Goal: Information Seeking & Learning: Learn about a topic

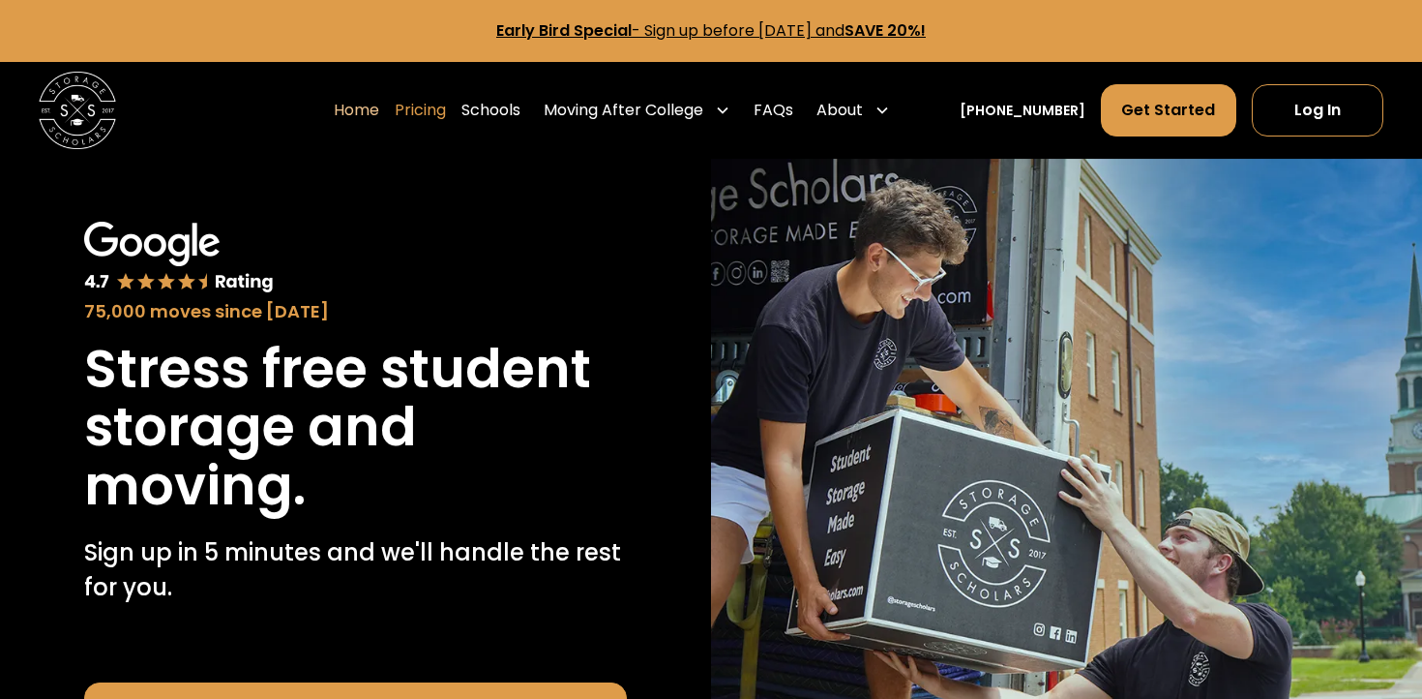
click at [446, 110] on link "Pricing" at bounding box center [420, 110] width 51 height 54
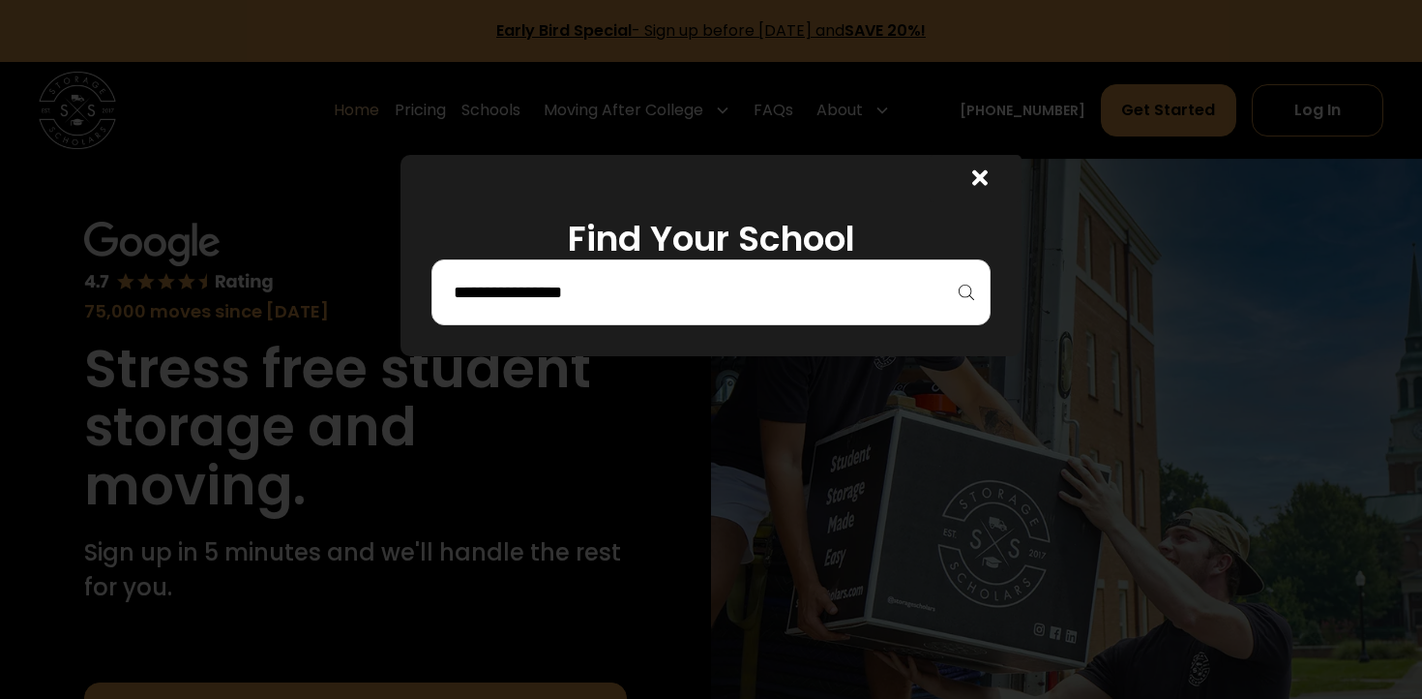
click at [975, 186] on icon at bounding box center [979, 177] width 15 height 22
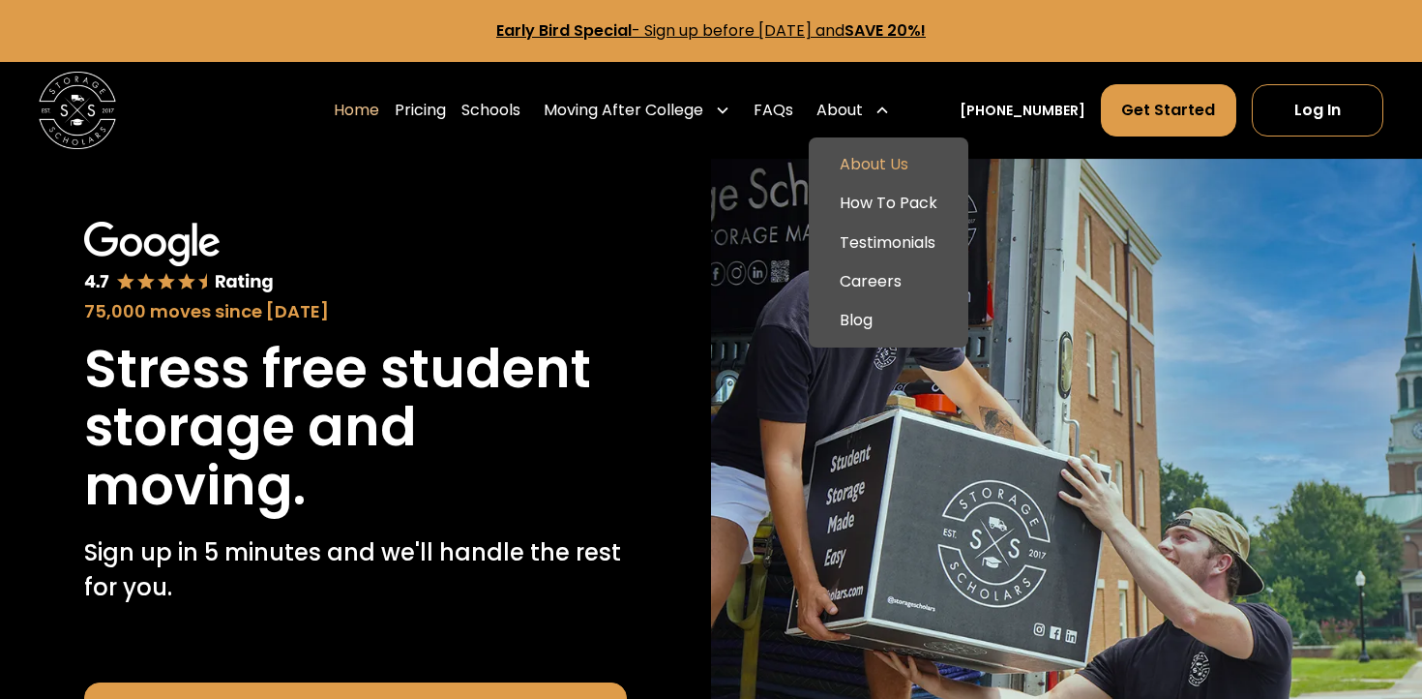
click at [898, 174] on link "About Us" at bounding box center [889, 164] width 144 height 39
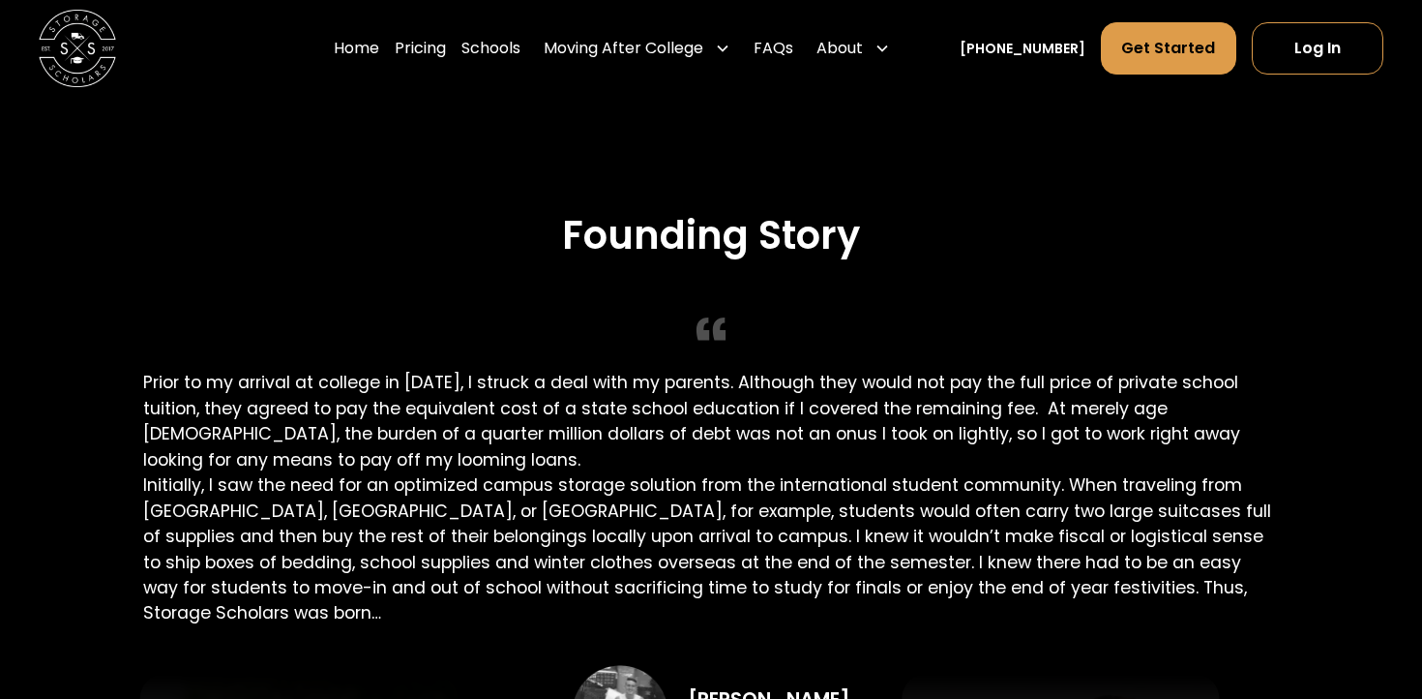
scroll to position [3536, 0]
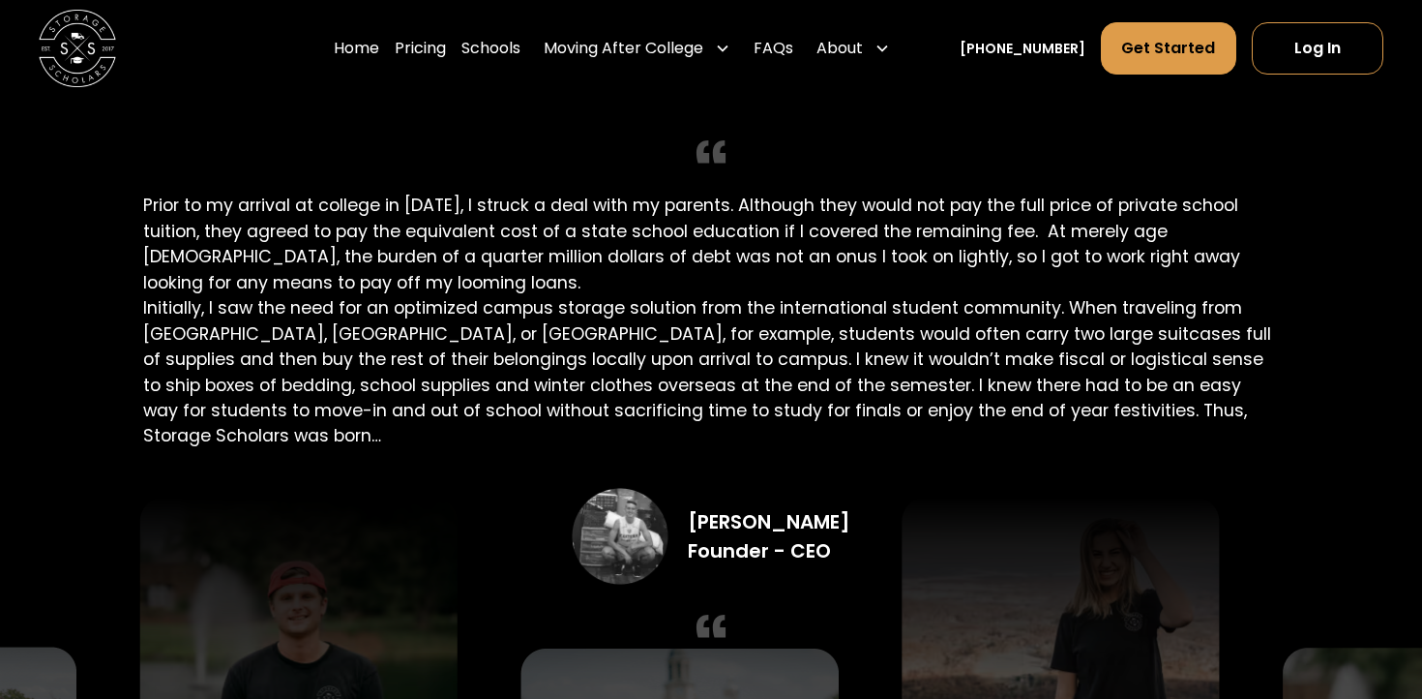
click at [492, 242] on div "Founding Story Prior to my arrival at college in 2016, I struck a deal with my …" at bounding box center [710, 351] width 1135 height 632
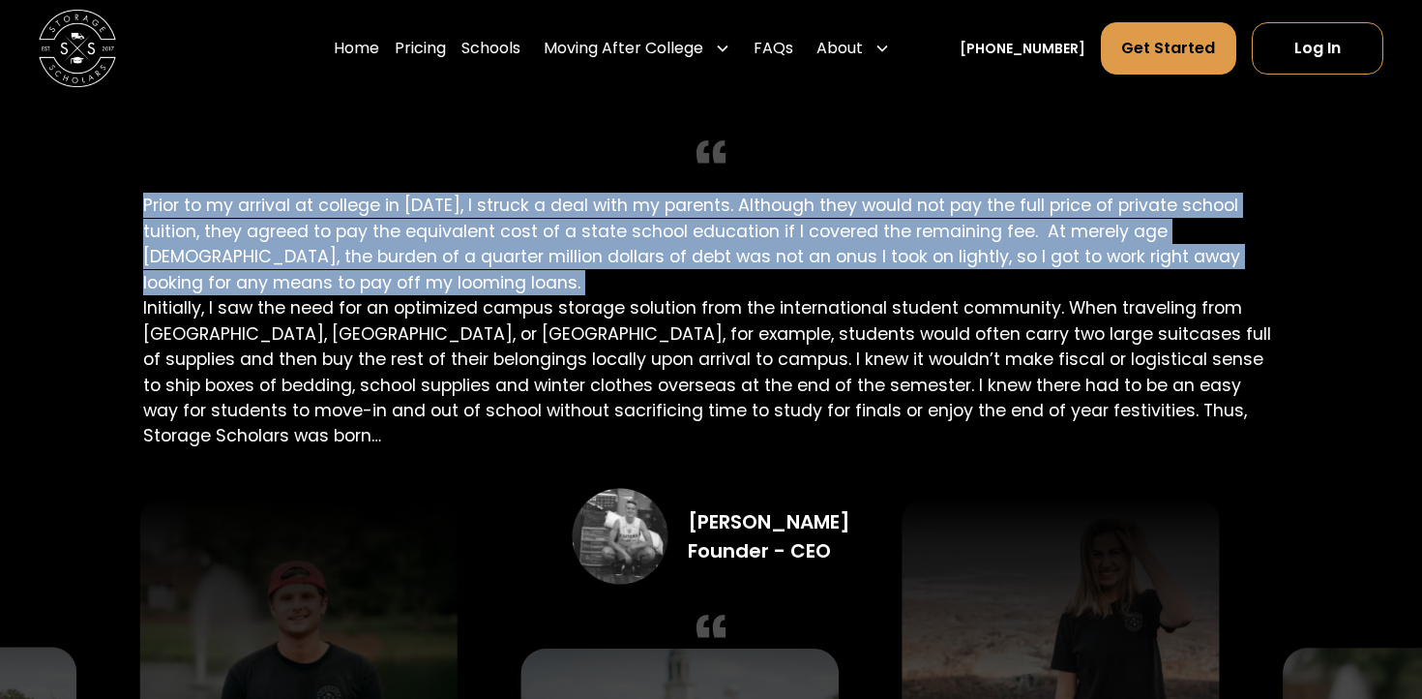
click at [492, 242] on div "Founding Story Prior to my arrival at college in 2016, I struck a deal with my …" at bounding box center [710, 351] width 1135 height 632
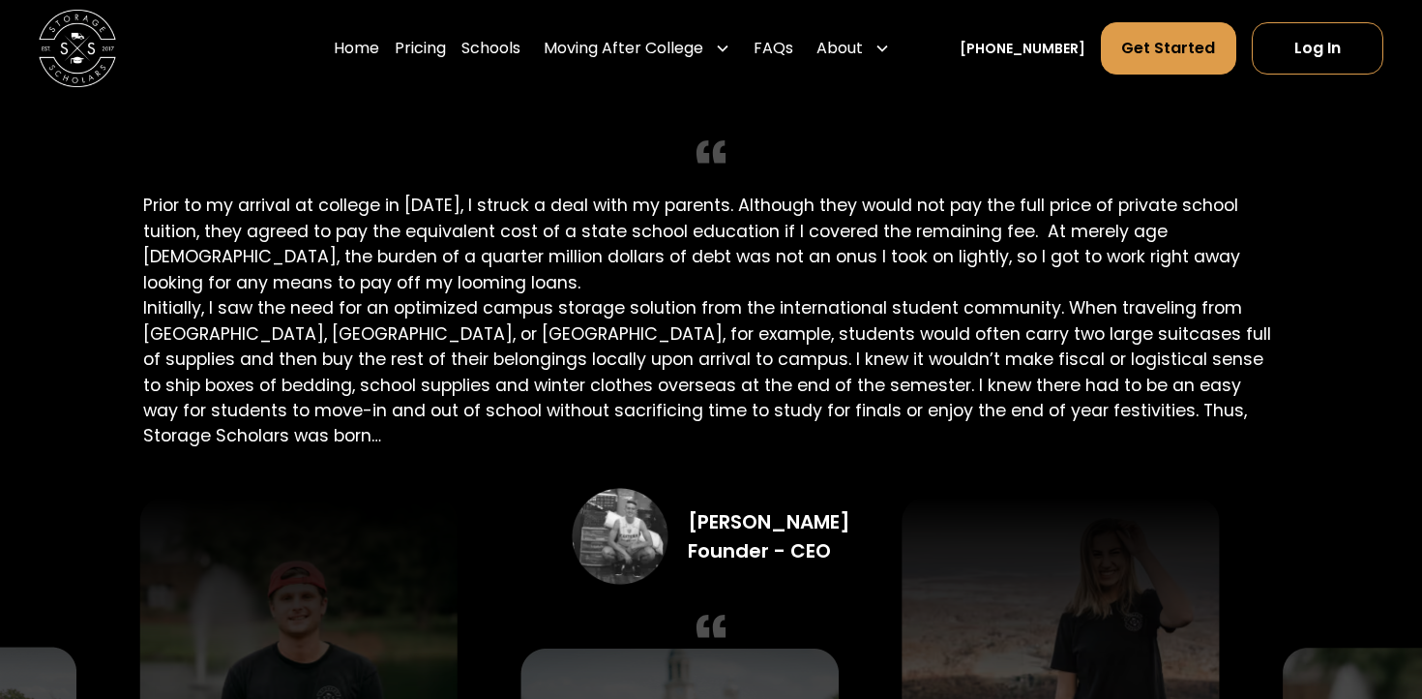
click at [500, 313] on div "Founding Story Prior to my arrival at college in 2016, I struck a deal with my …" at bounding box center [710, 351] width 1135 height 632
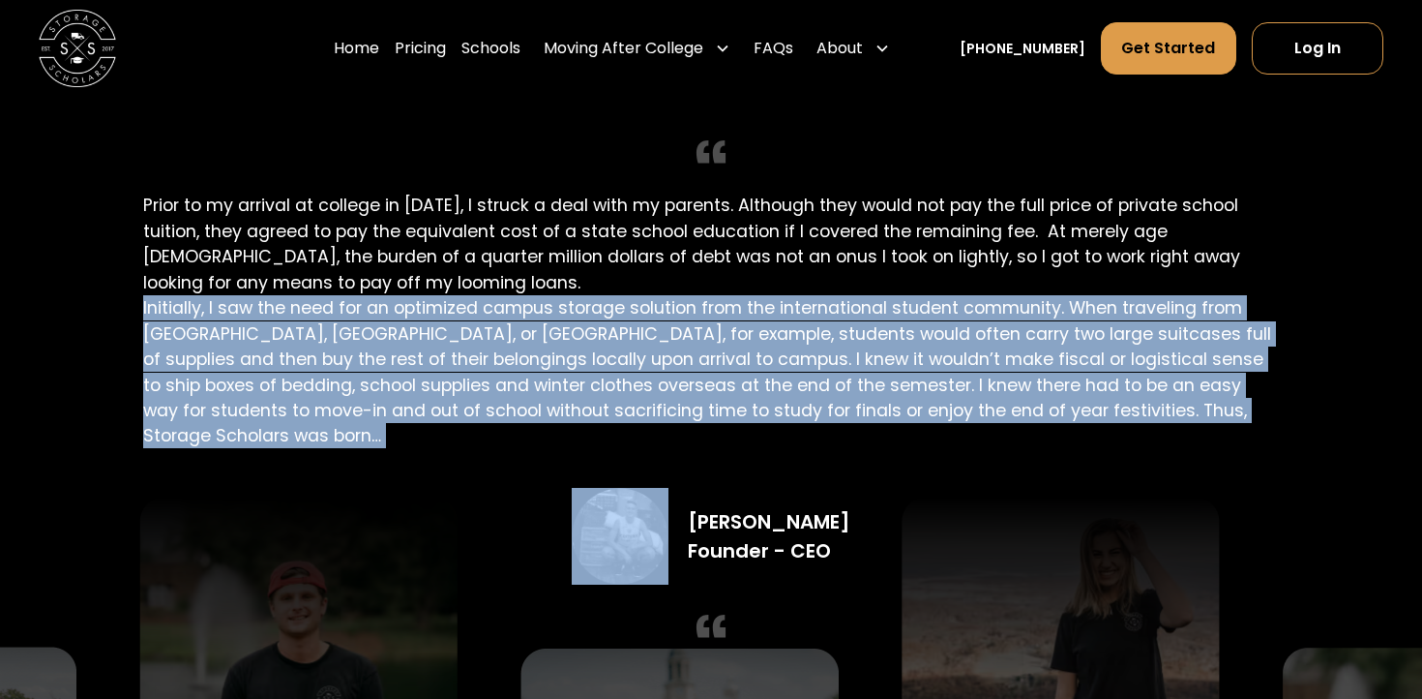
click at [500, 313] on div "Founding Story Prior to my arrival at college in 2016, I struck a deal with my …" at bounding box center [710, 351] width 1135 height 632
click at [528, 323] on div "Founding Story Prior to my arrival at college in 2016, I struck a deal with my …" at bounding box center [710, 351] width 1135 height 632
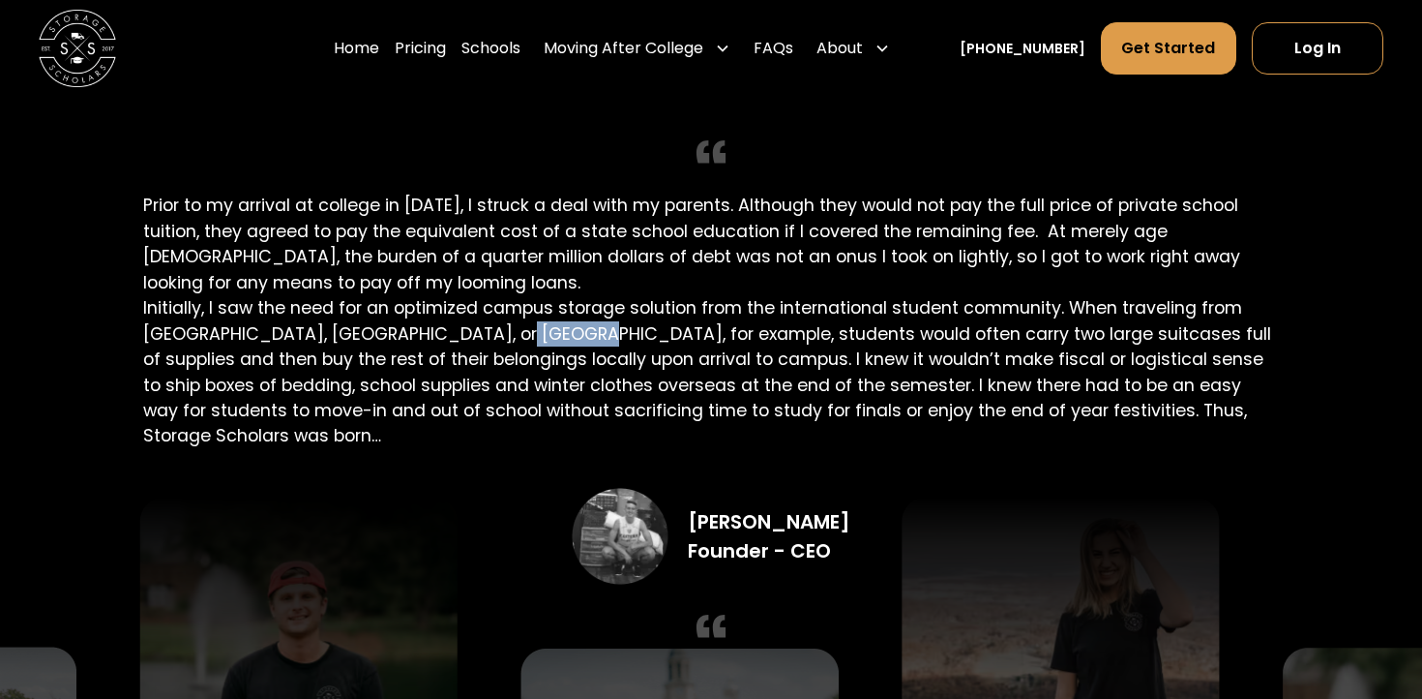
click at [528, 323] on div "Founding Story Prior to my arrival at college in 2016, I struck a deal with my …" at bounding box center [710, 351] width 1135 height 632
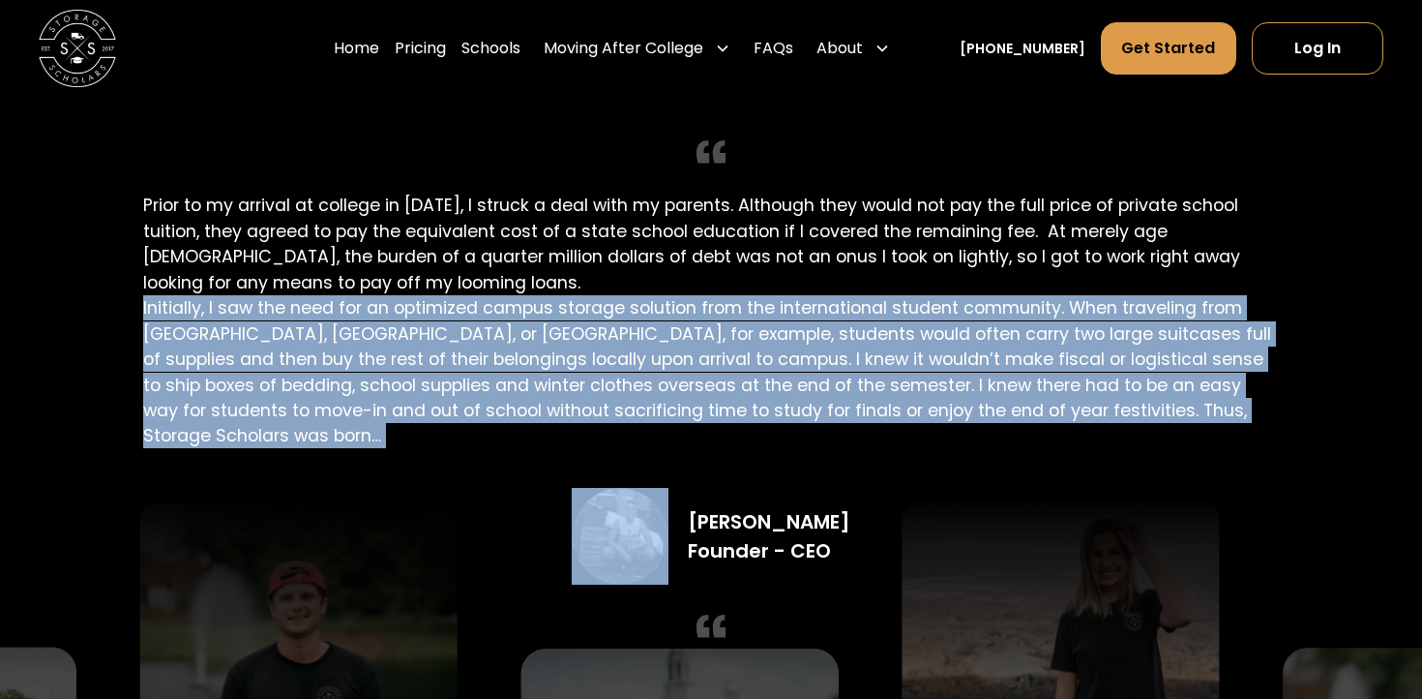
click at [528, 323] on div "Founding Story Prior to my arrival at college in 2016, I struck a deal with my …" at bounding box center [710, 351] width 1135 height 632
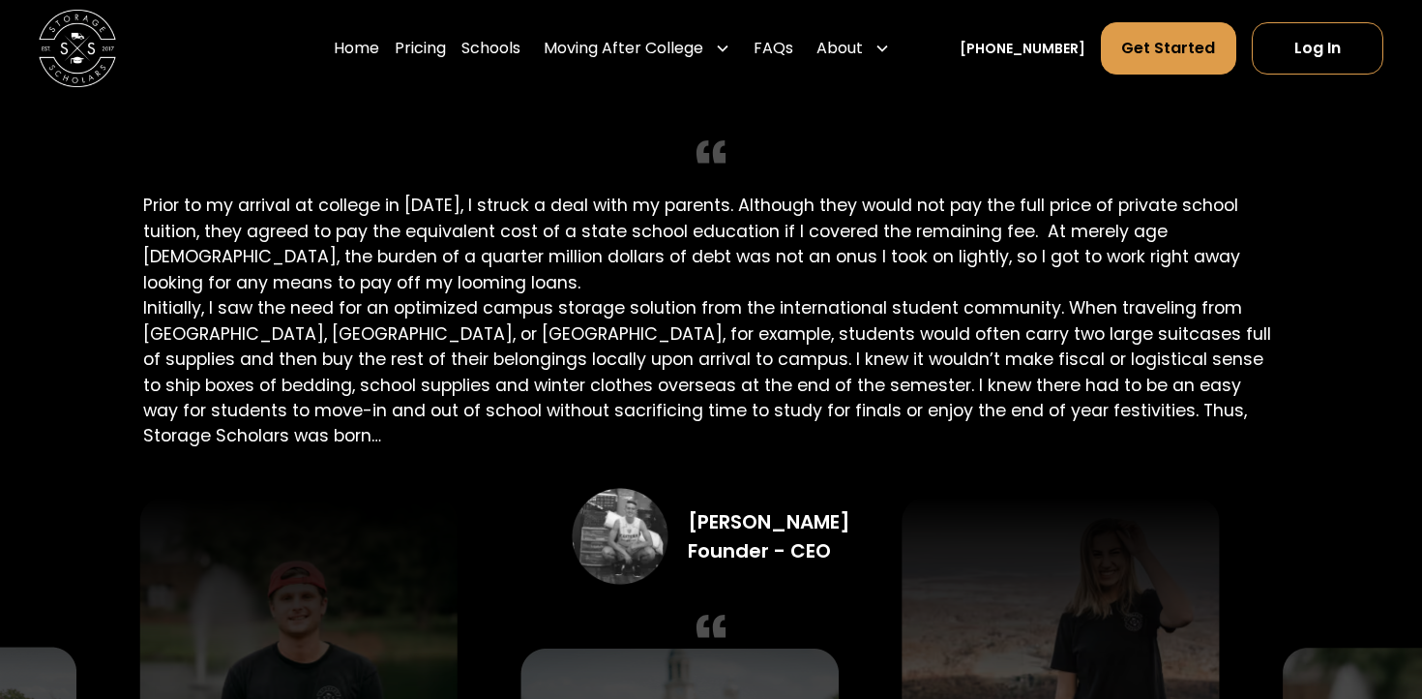
click at [498, 267] on div "Founding Story Prior to my arrival at college in 2016, I struck a deal with my …" at bounding box center [710, 351] width 1135 height 632
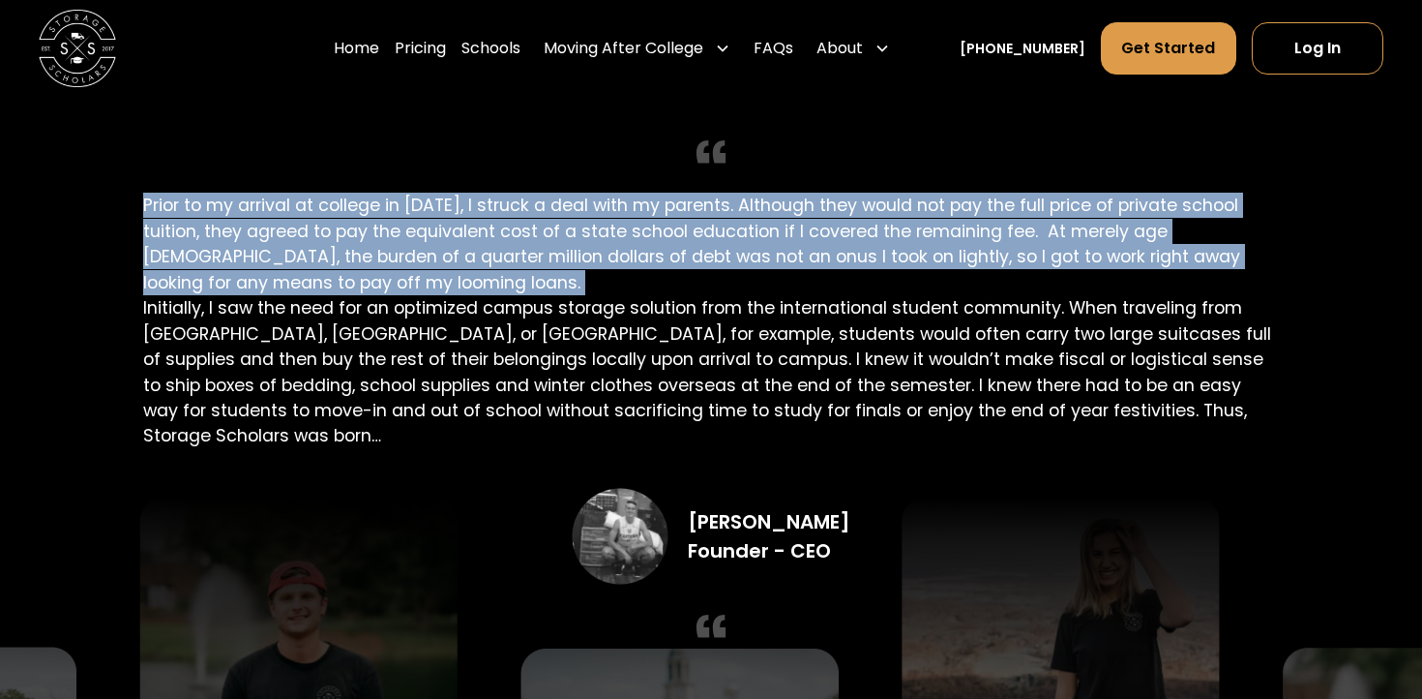
click at [498, 267] on div "Founding Story Prior to my arrival at college in 2016, I struck a deal with my …" at bounding box center [710, 351] width 1135 height 632
click at [516, 266] on div "Founding Story Prior to my arrival at college in 2016, I struck a deal with my …" at bounding box center [710, 351] width 1135 height 632
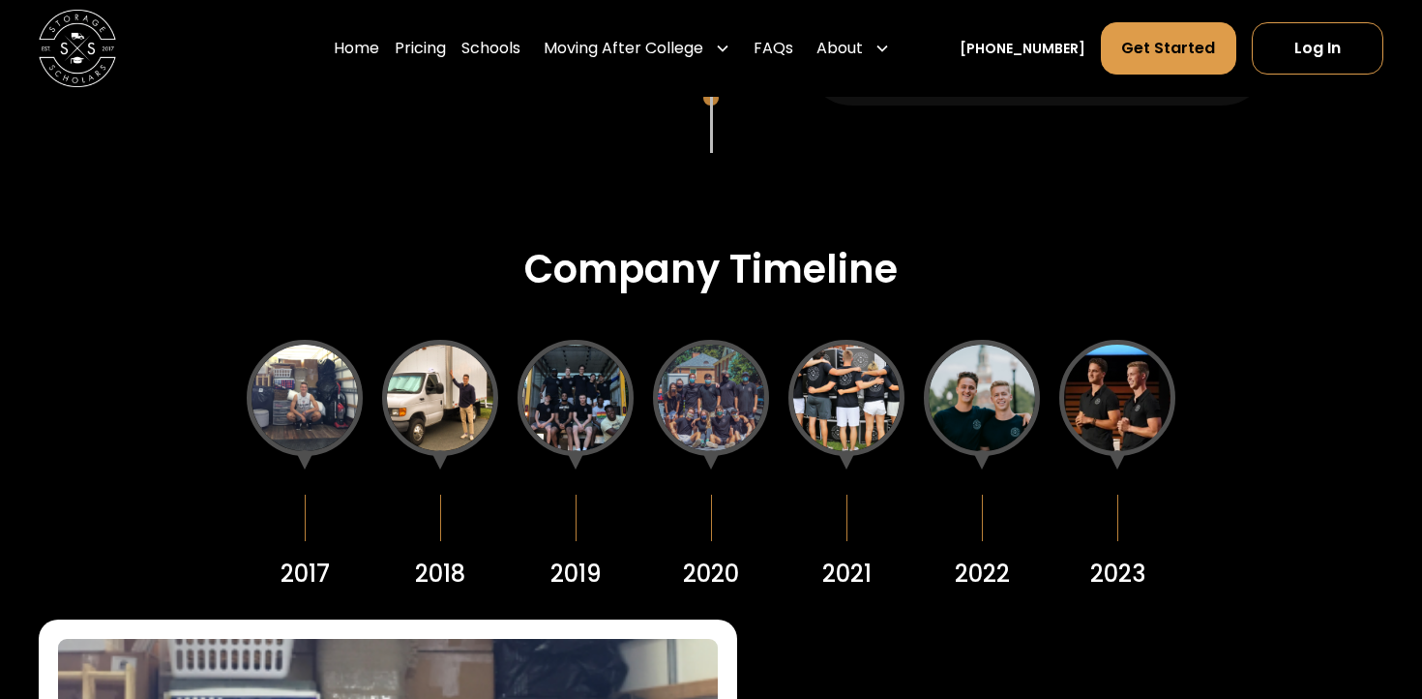
scroll to position [2193, 0]
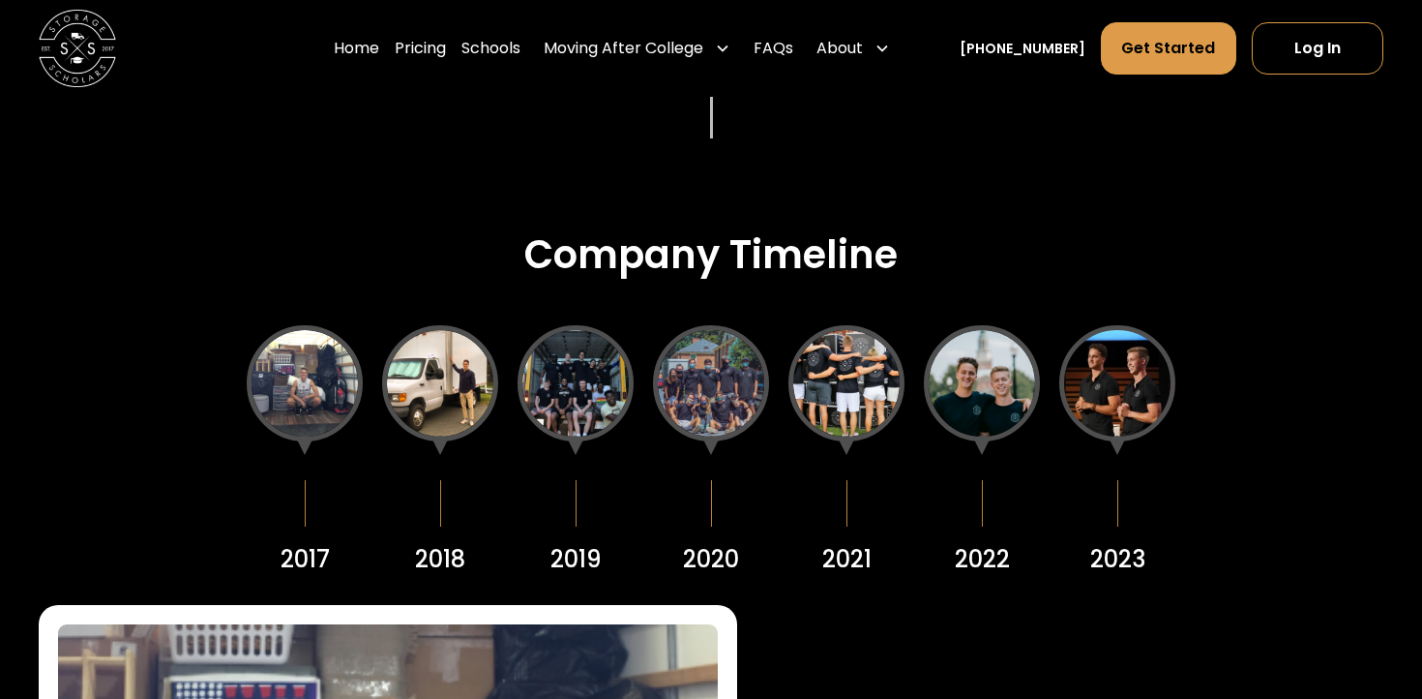
click at [461, 404] on div at bounding box center [440, 383] width 116 height 116
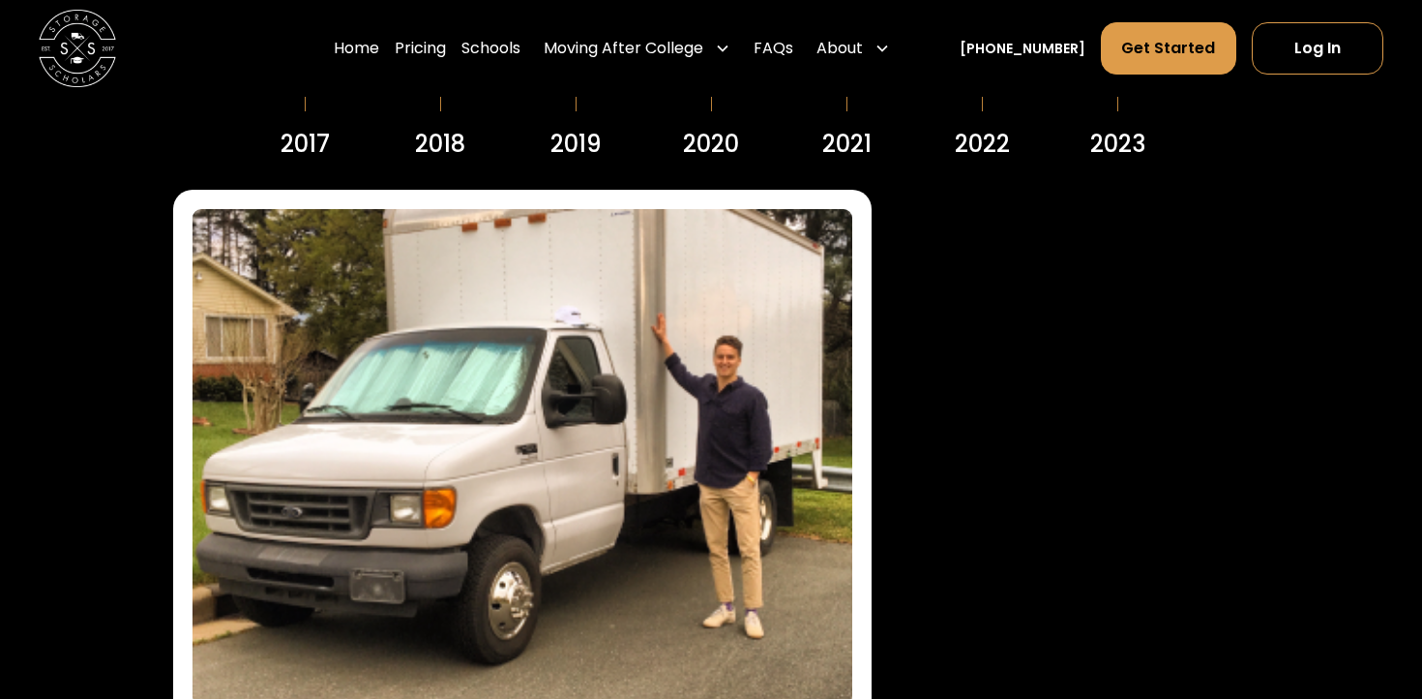
scroll to position [2600, 0]
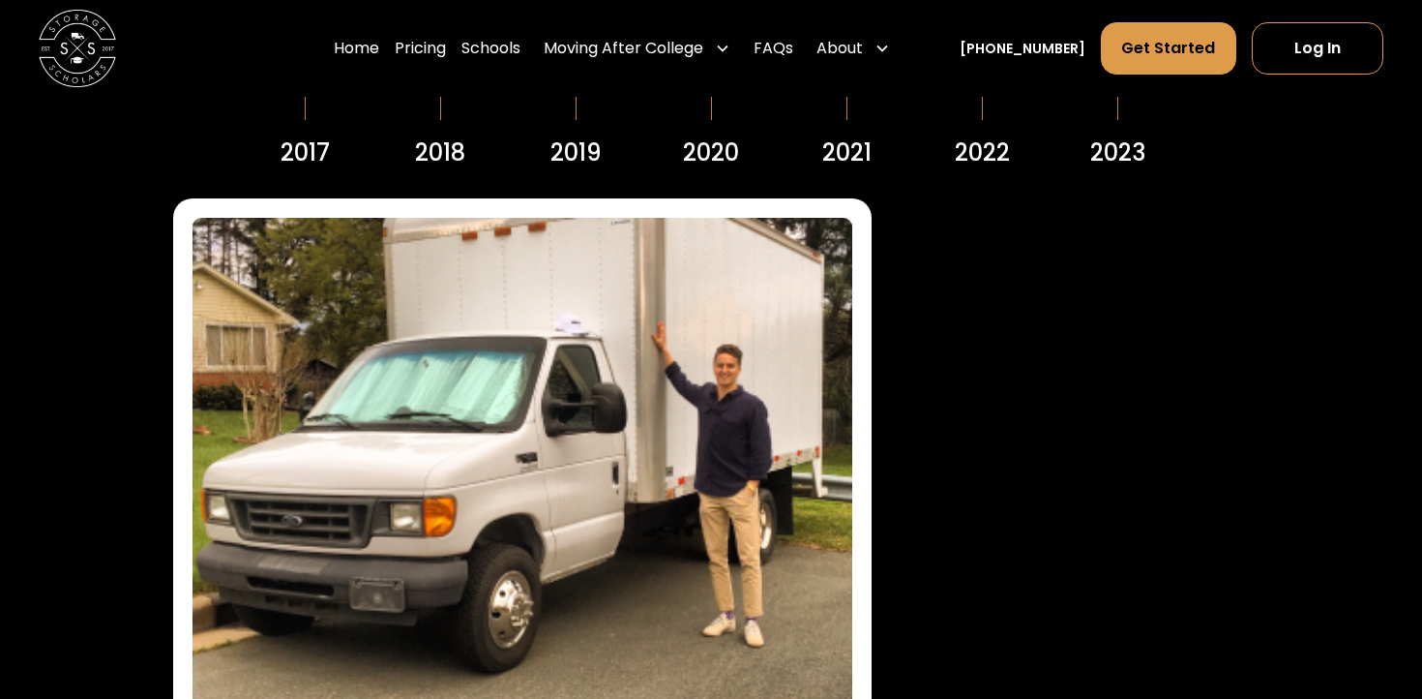
click at [564, 149] on div "2019" at bounding box center [576, 152] width 51 height 35
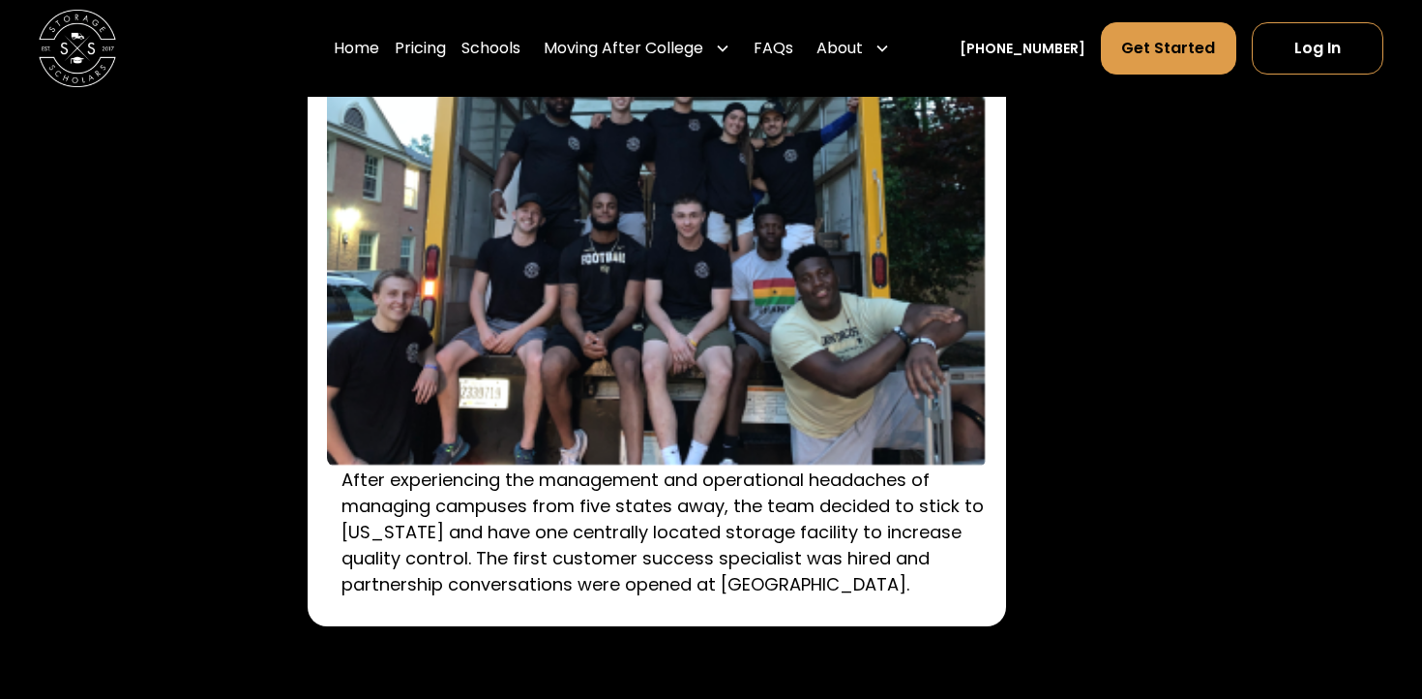
scroll to position [2824, 0]
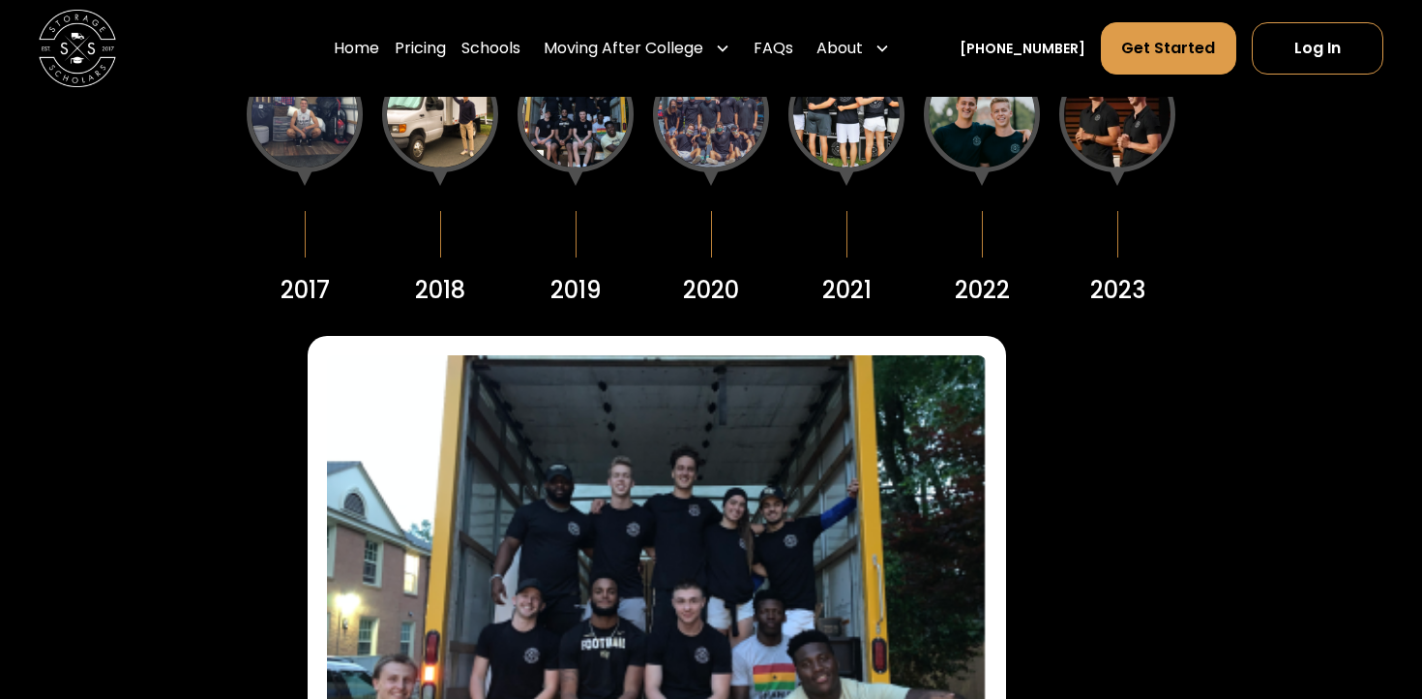
click at [699, 277] on div "2020" at bounding box center [711, 290] width 56 height 35
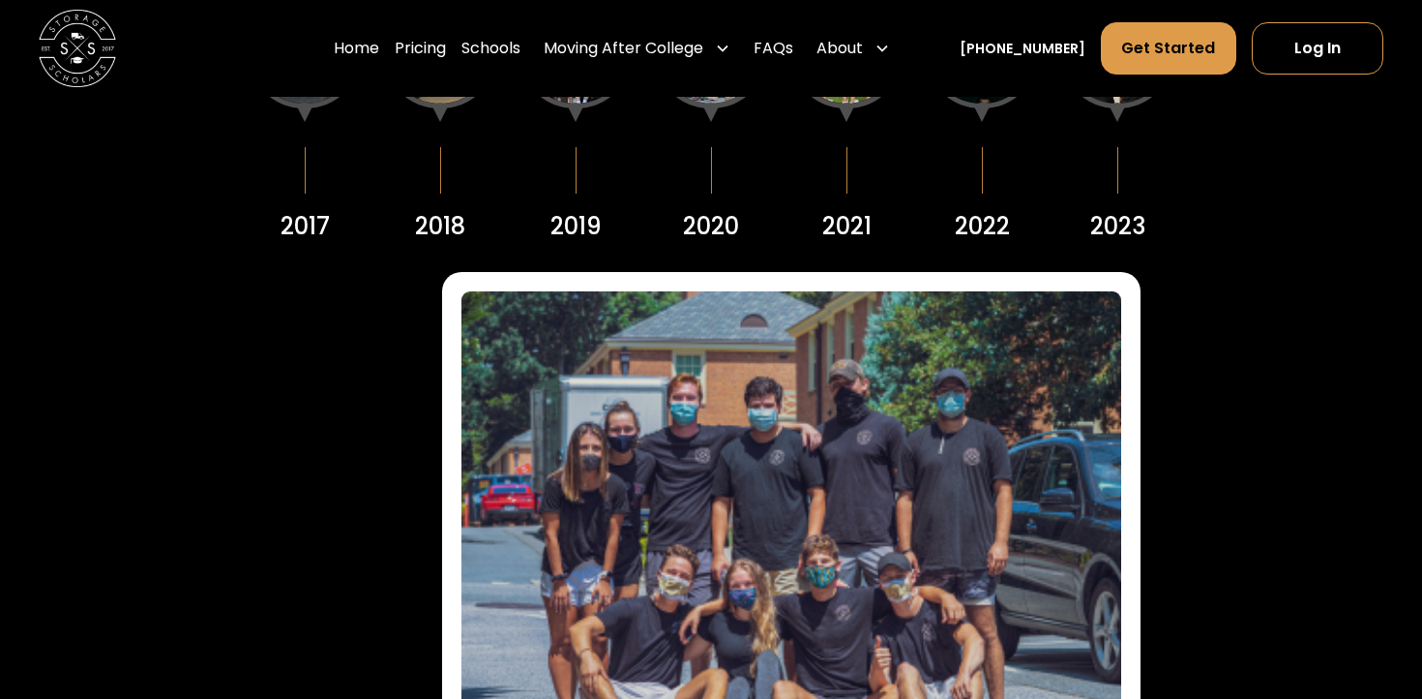
scroll to position [2520, 0]
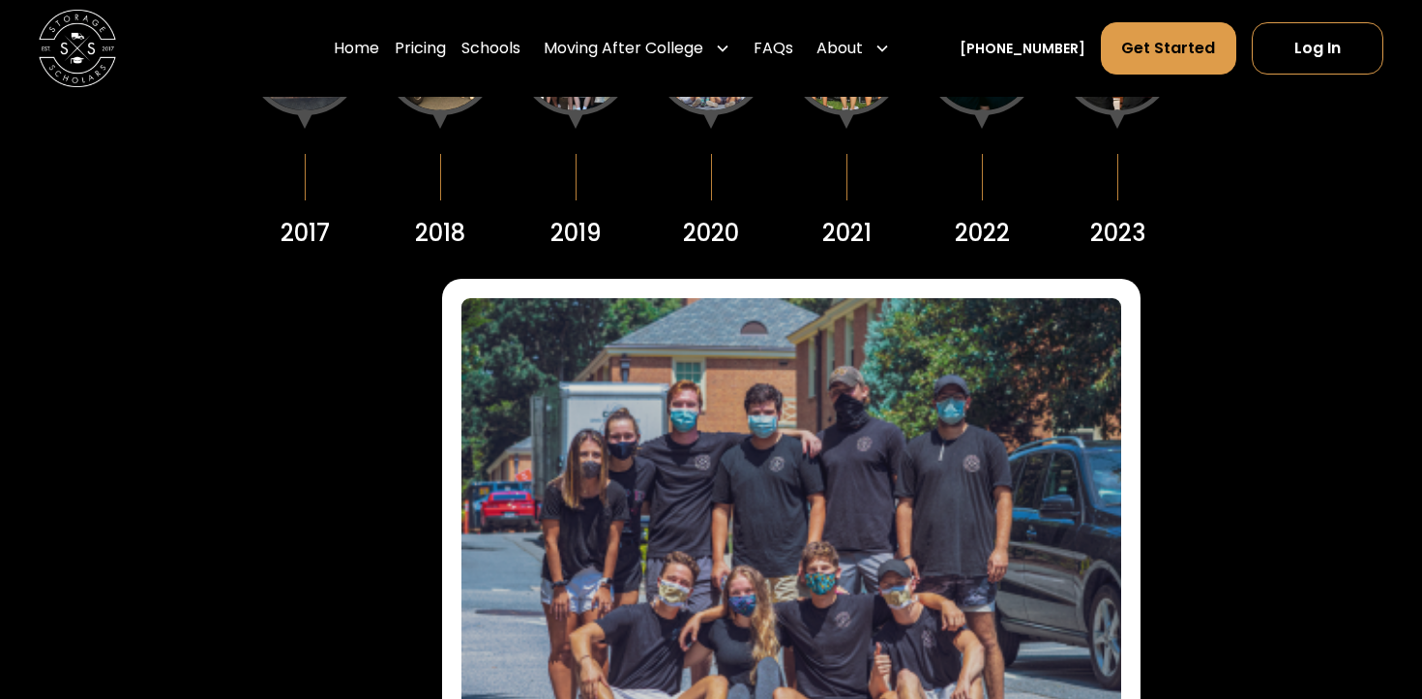
click at [843, 189] on div "2021" at bounding box center [847, 125] width 116 height 252
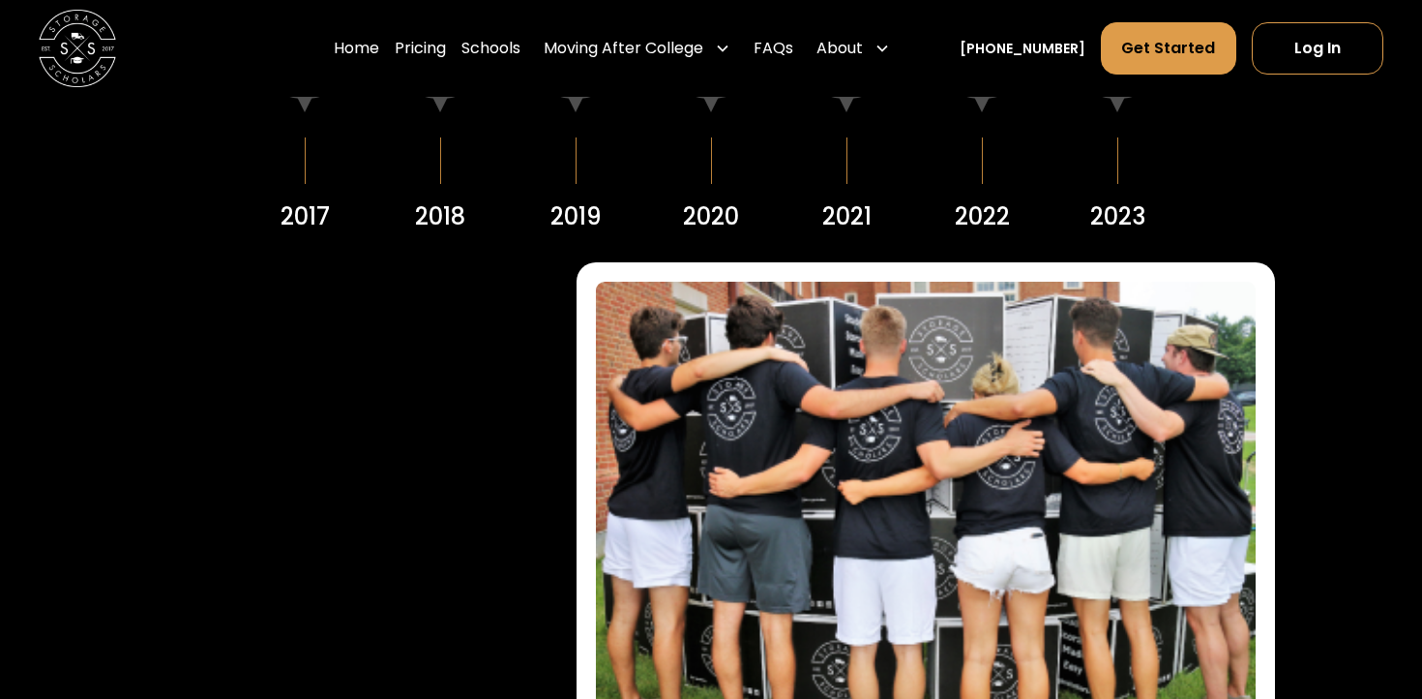
scroll to position [2508, 0]
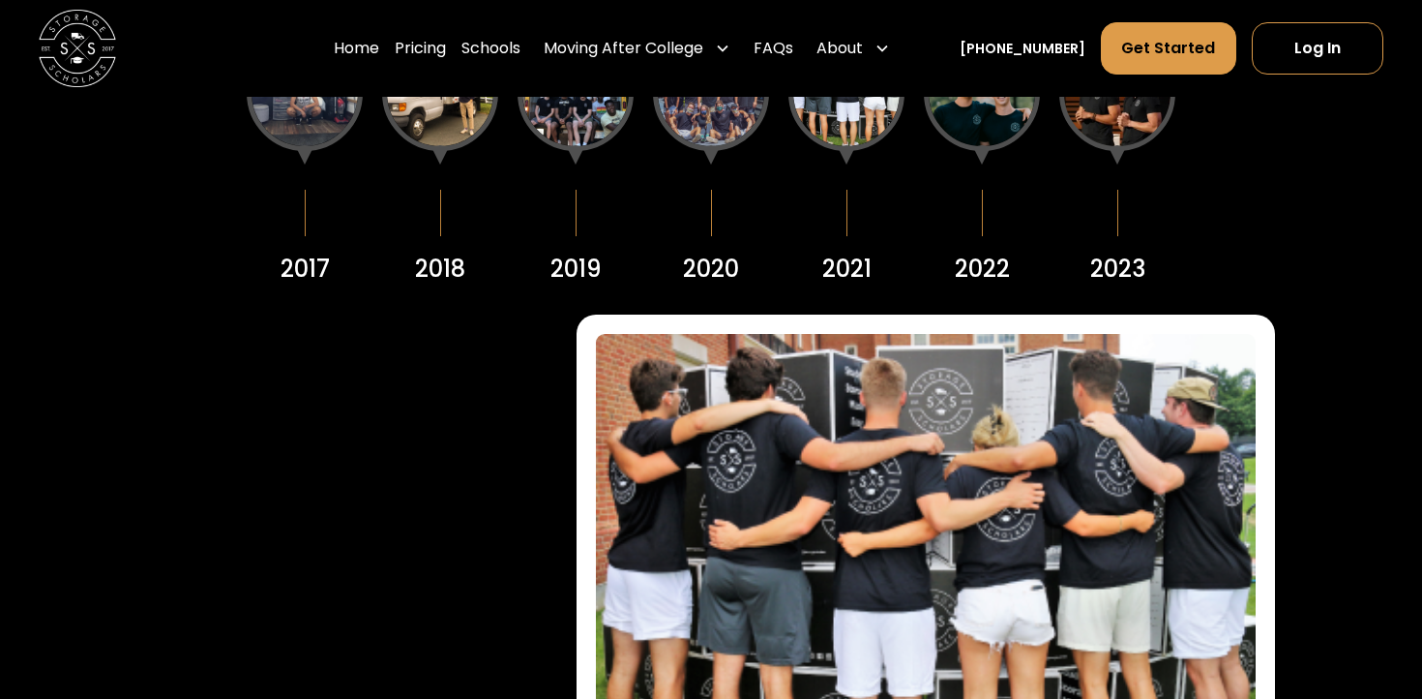
click at [993, 234] on div "2022" at bounding box center [982, 161] width 116 height 252
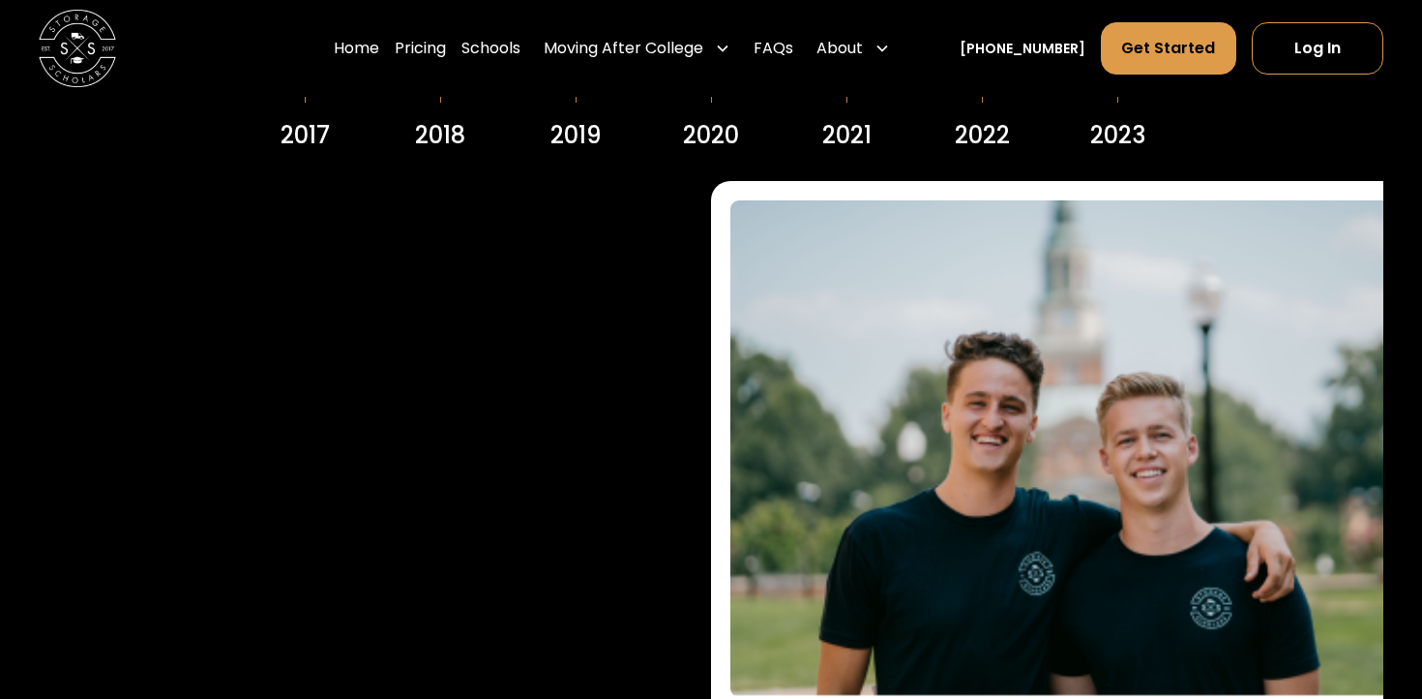
scroll to position [2609, 0]
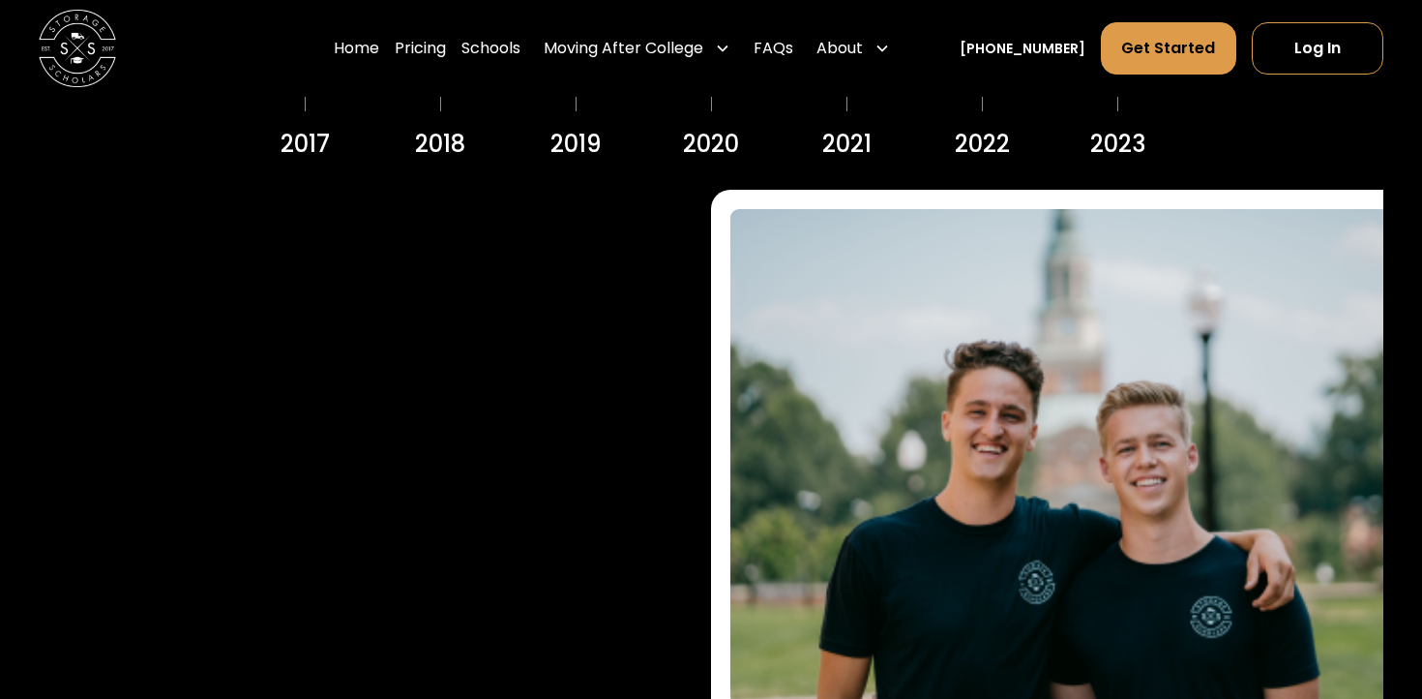
click at [1102, 172] on div "2017 2018 2019 2020 2021 2022 2023 It all began in South Residence Hall at Wake…" at bounding box center [711, 435] width 1345 height 1068
click at [1107, 150] on div "2023" at bounding box center [1117, 144] width 55 height 35
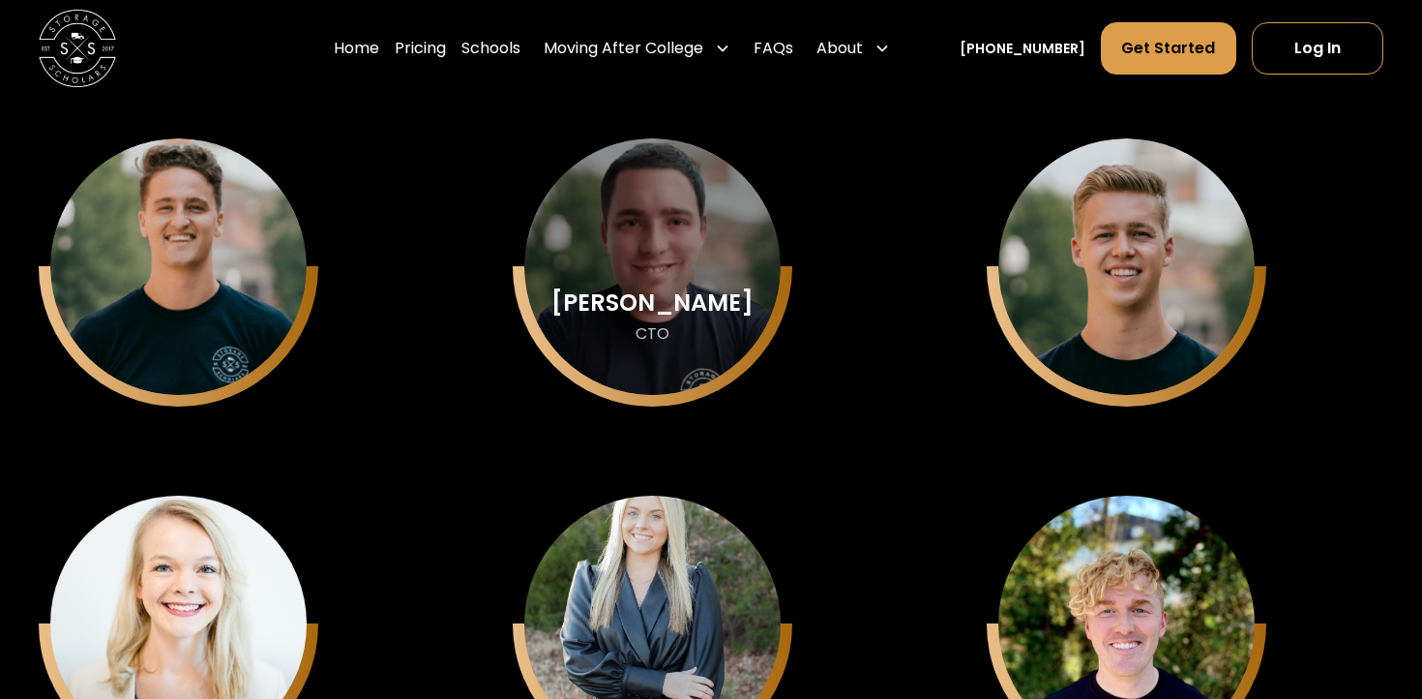
scroll to position [5245, 0]
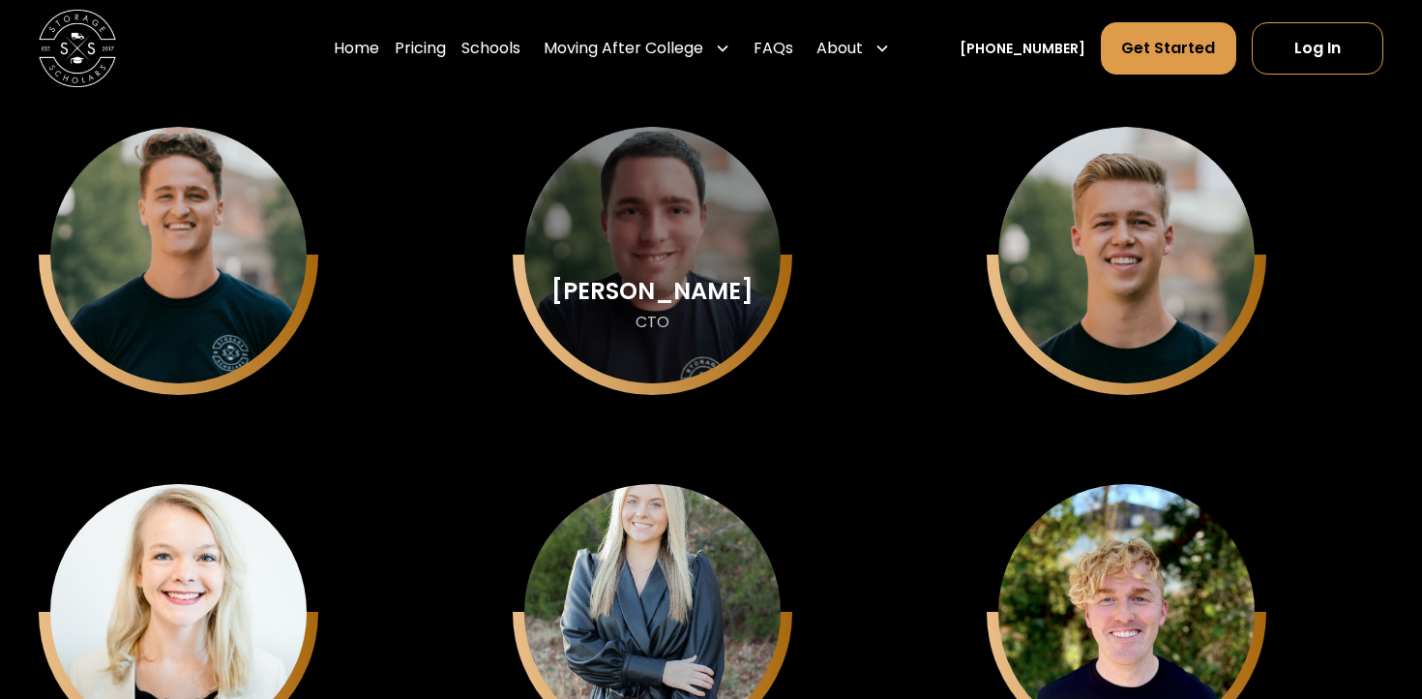
click at [671, 281] on div "Keith Chason" at bounding box center [653, 291] width 202 height 25
click at [674, 283] on div "Keith Chason" at bounding box center [653, 291] width 202 height 25
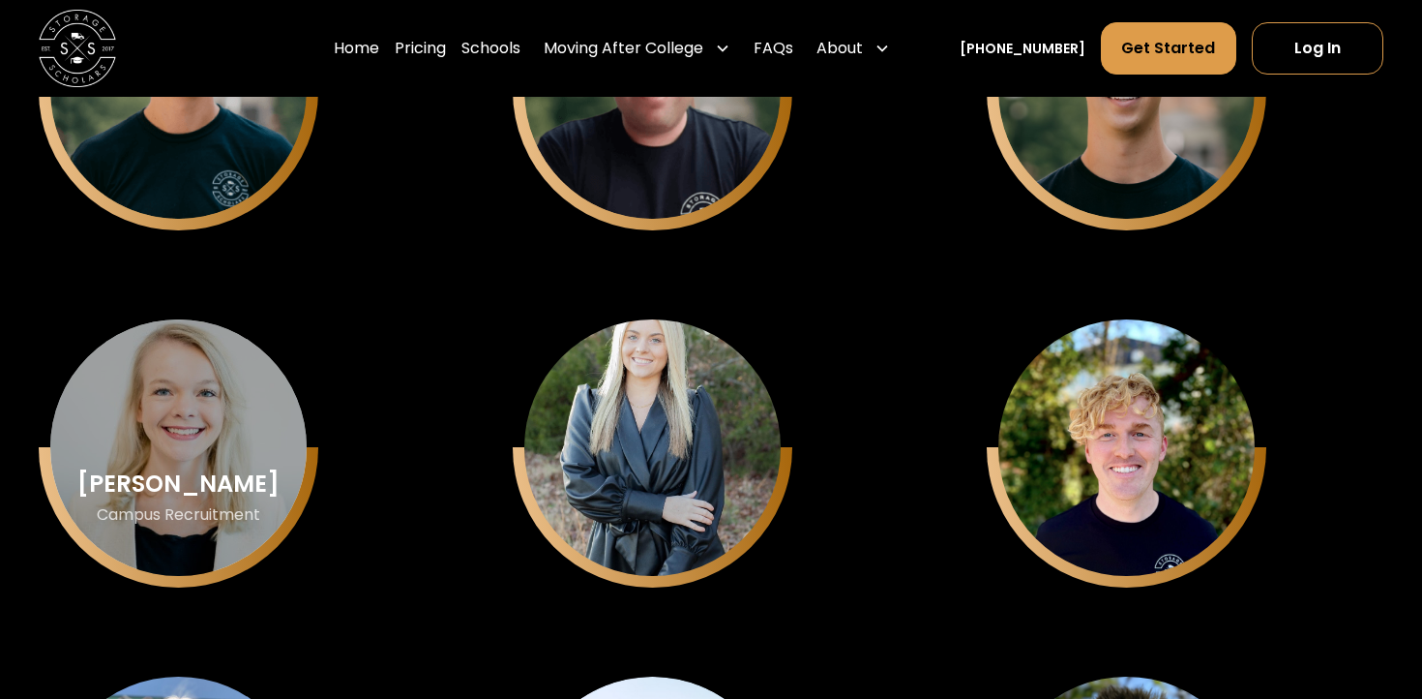
scroll to position [5432, 0]
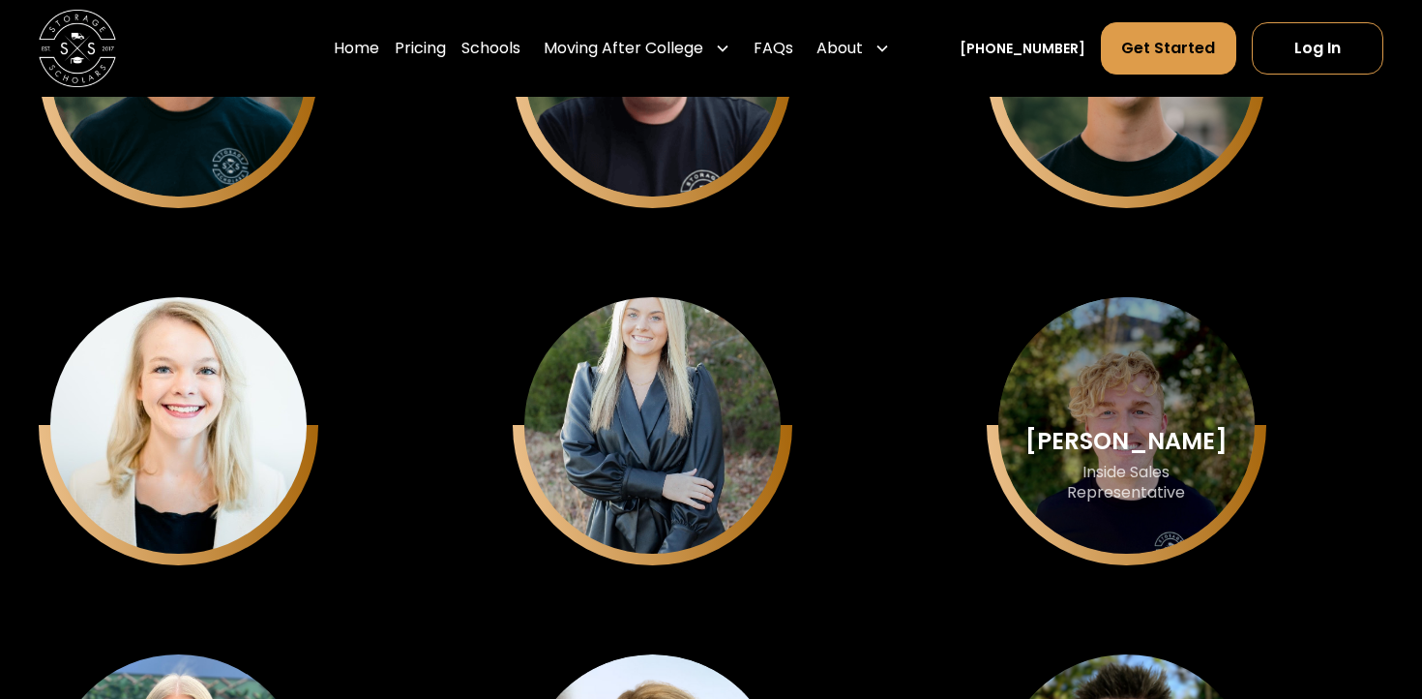
click at [1116, 434] on div "Nick Kulmala" at bounding box center [1127, 441] width 202 height 25
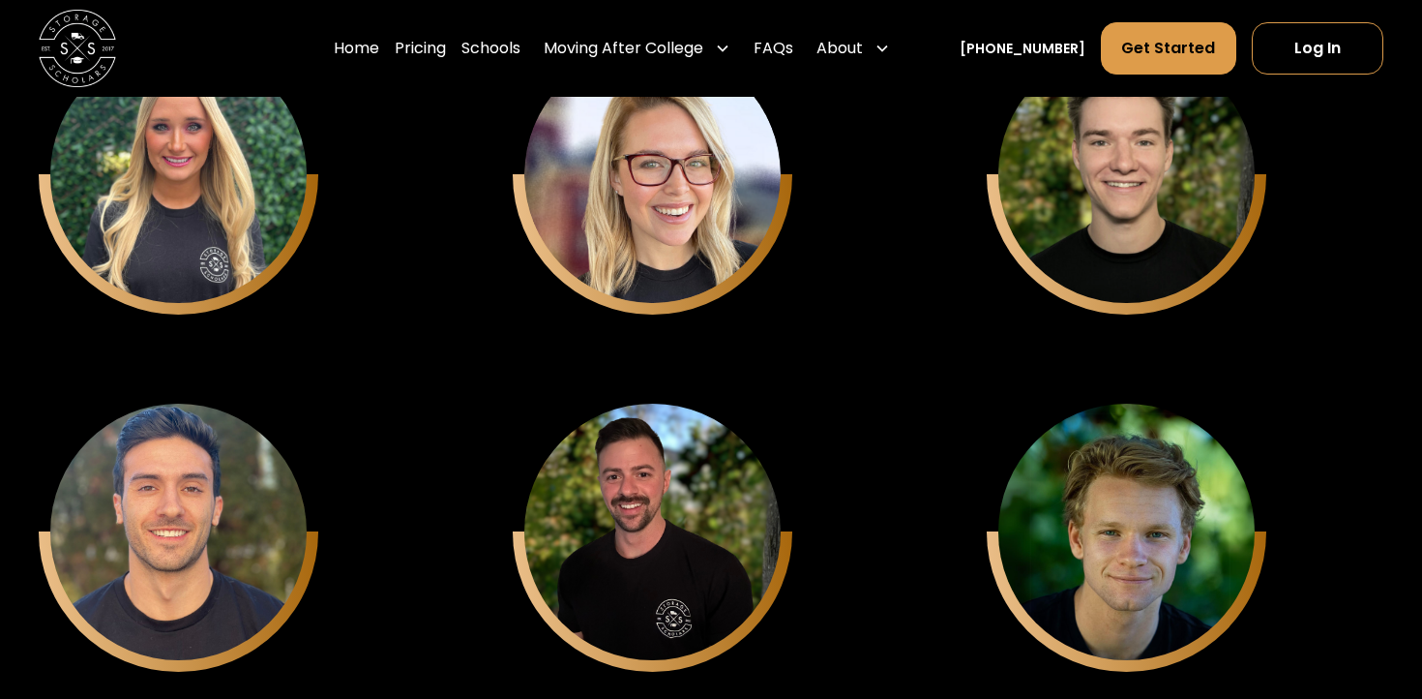
scroll to position [6141, 0]
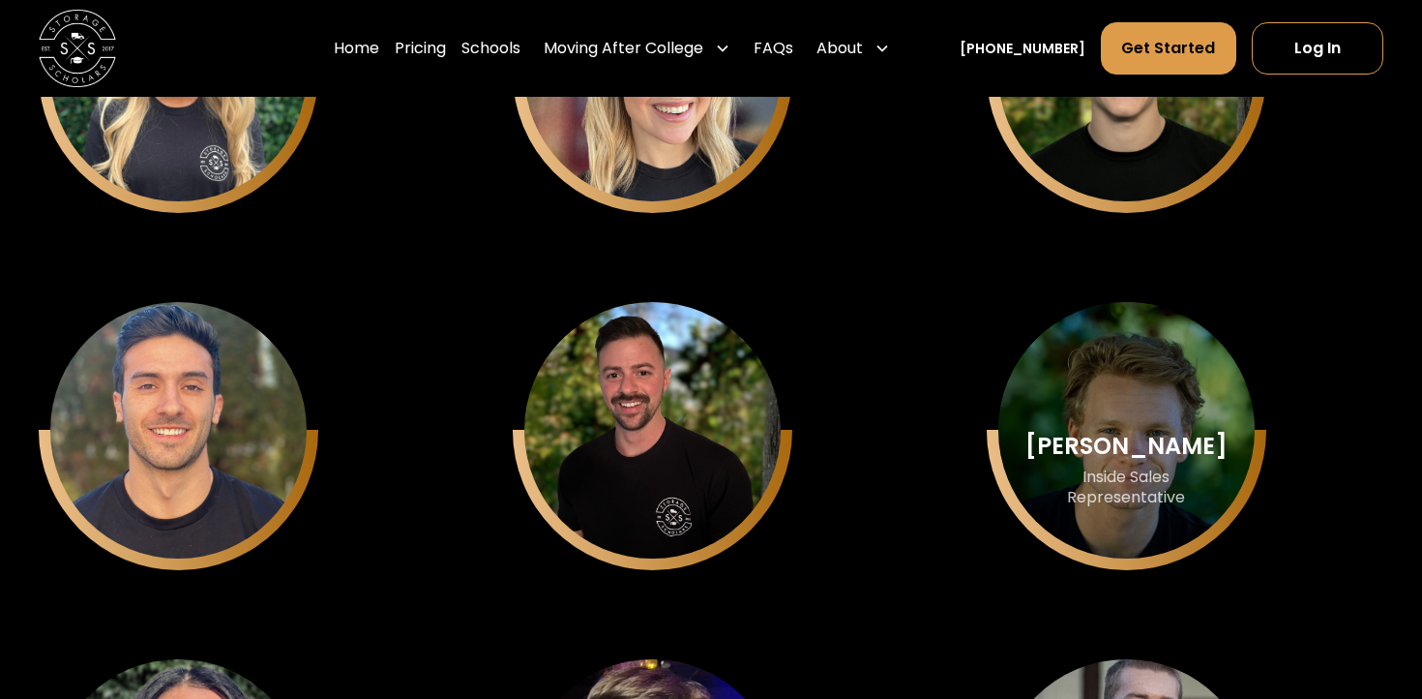
click at [1072, 446] on div "Elijah duMonde" at bounding box center [1127, 445] width 202 height 25
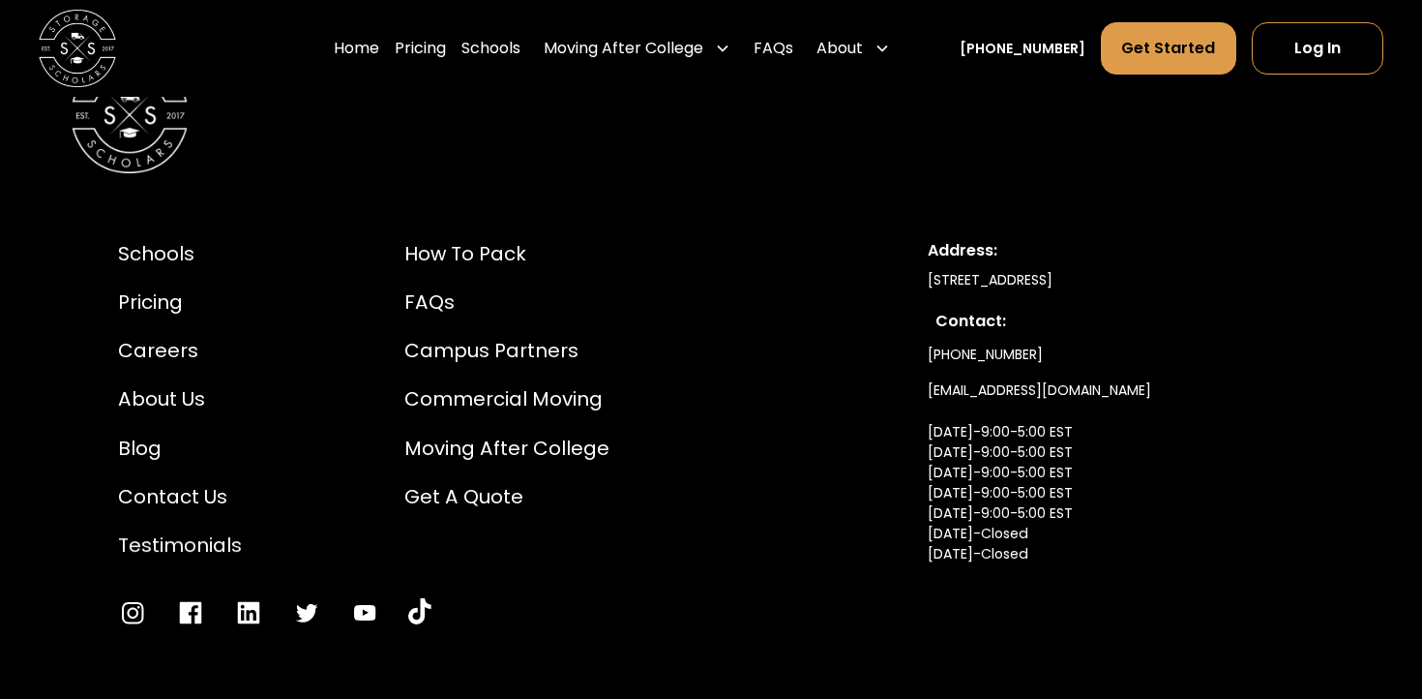
scroll to position [10653, 0]
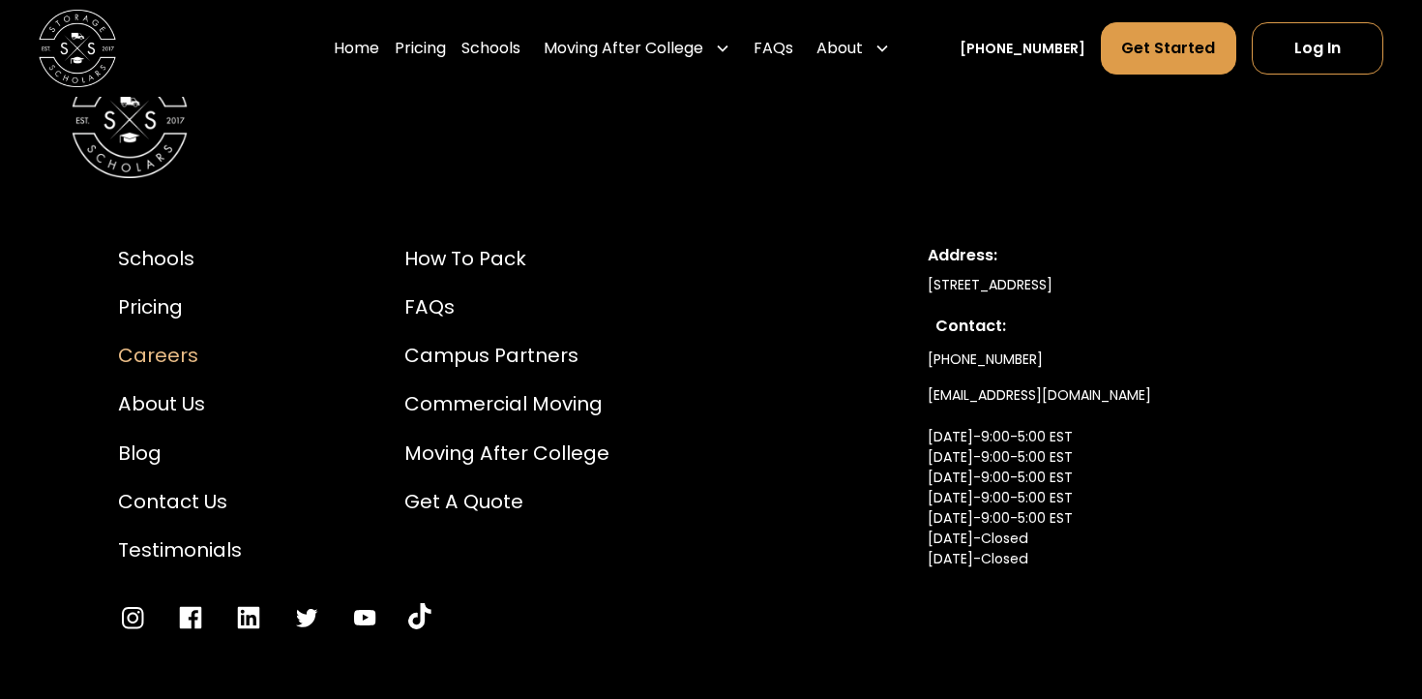
click at [177, 354] on div "Careers" at bounding box center [180, 355] width 124 height 29
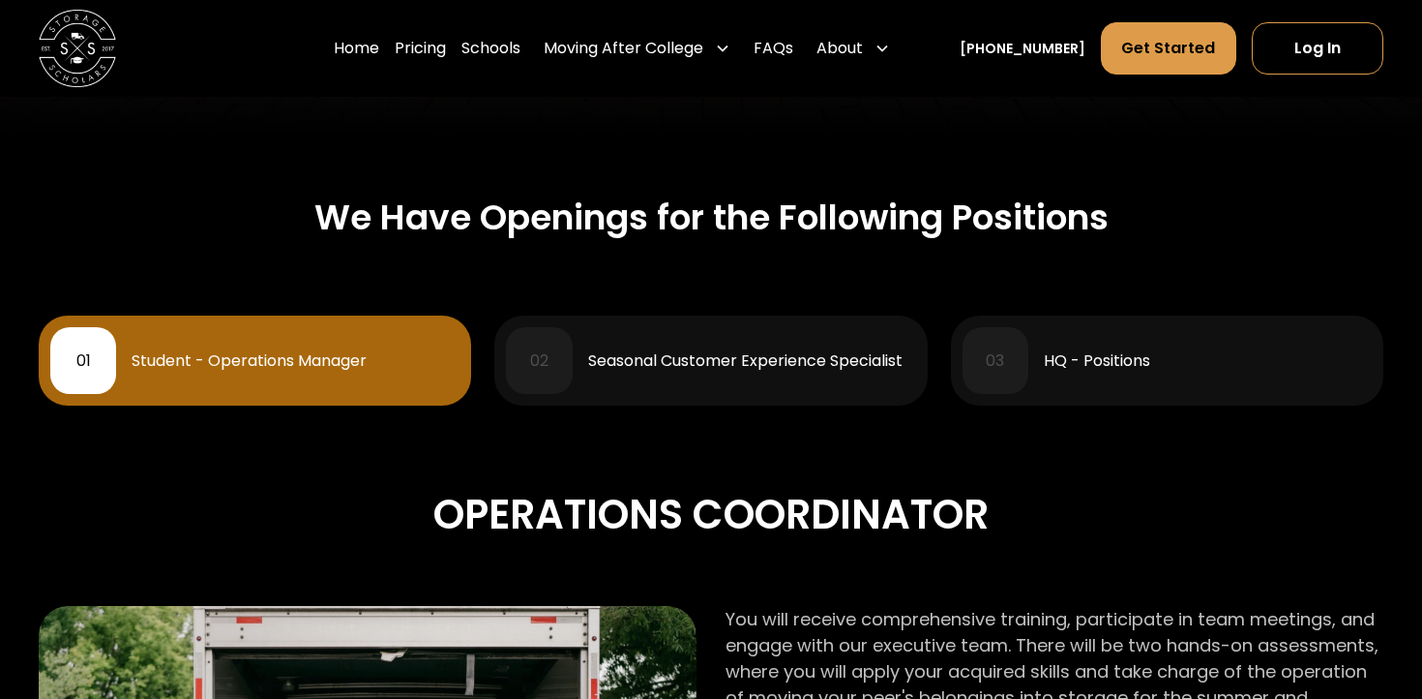
scroll to position [760, 0]
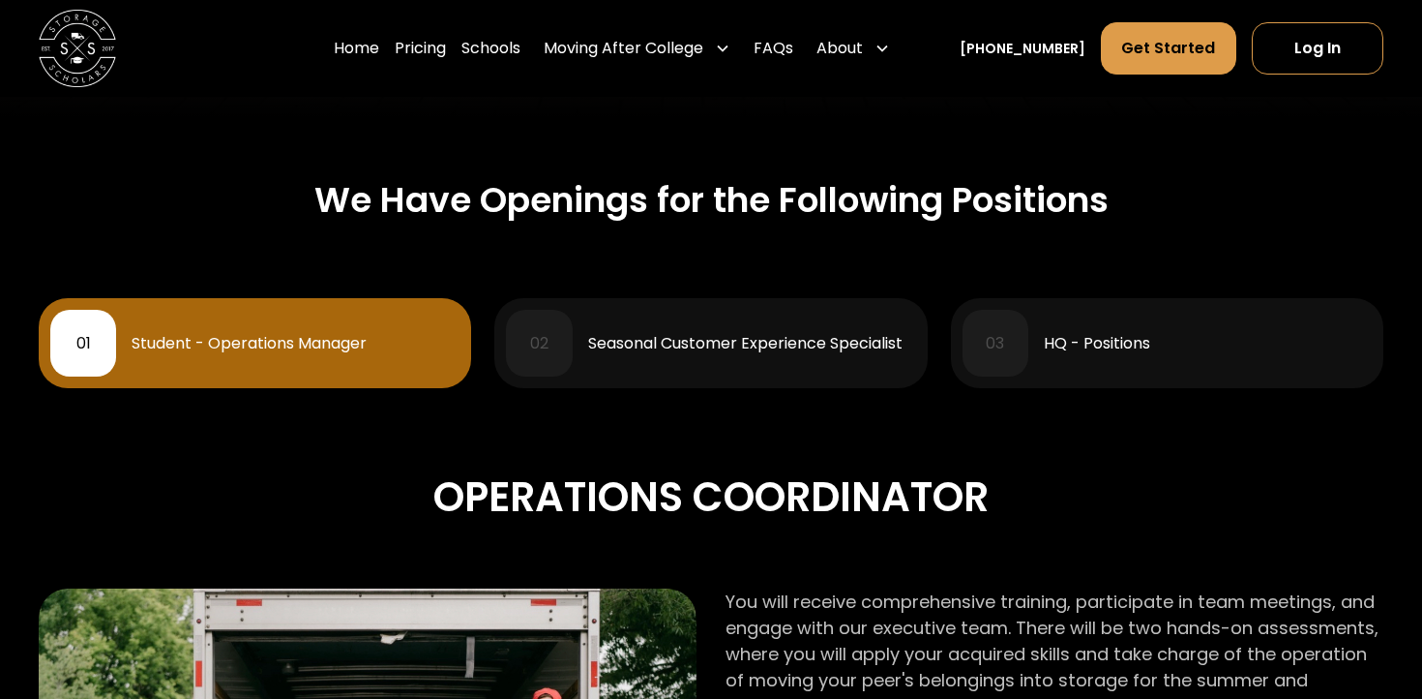
click at [774, 313] on div "02 Seasonal Customer Experience Specialist" at bounding box center [710, 343] width 409 height 66
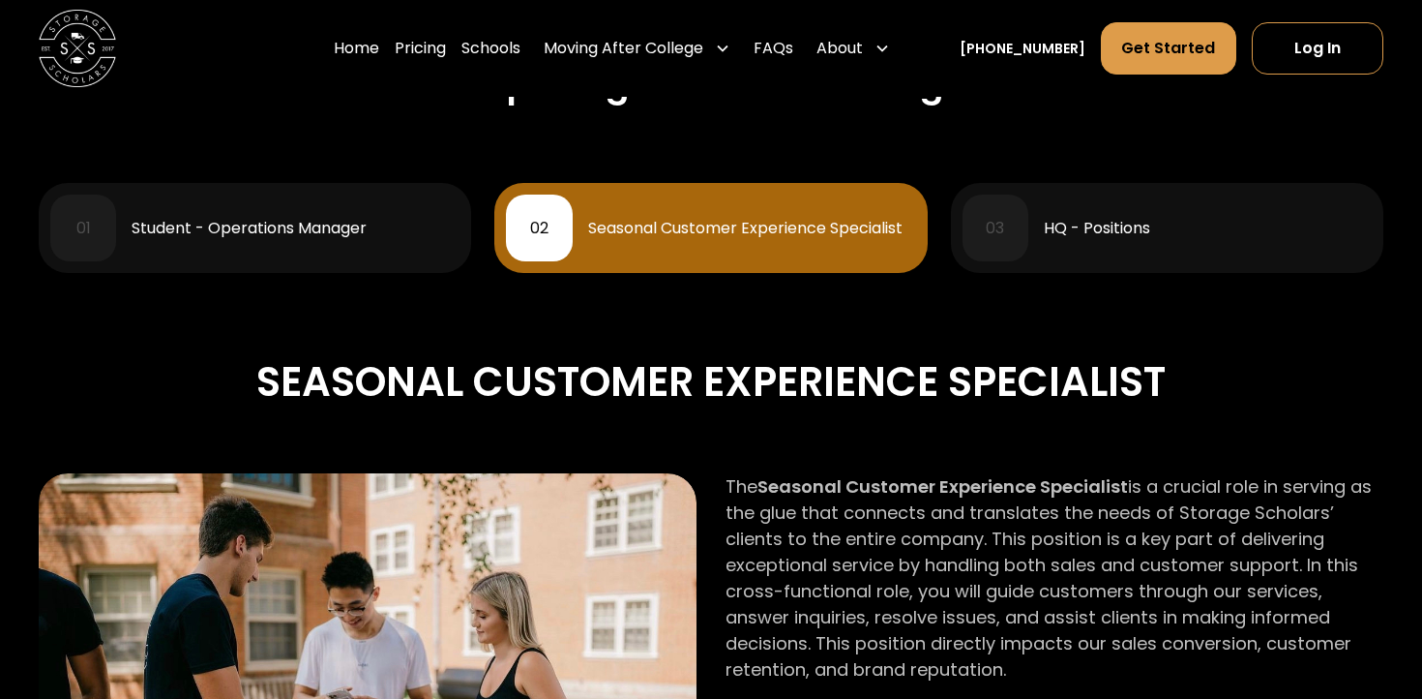
scroll to position [865, 0]
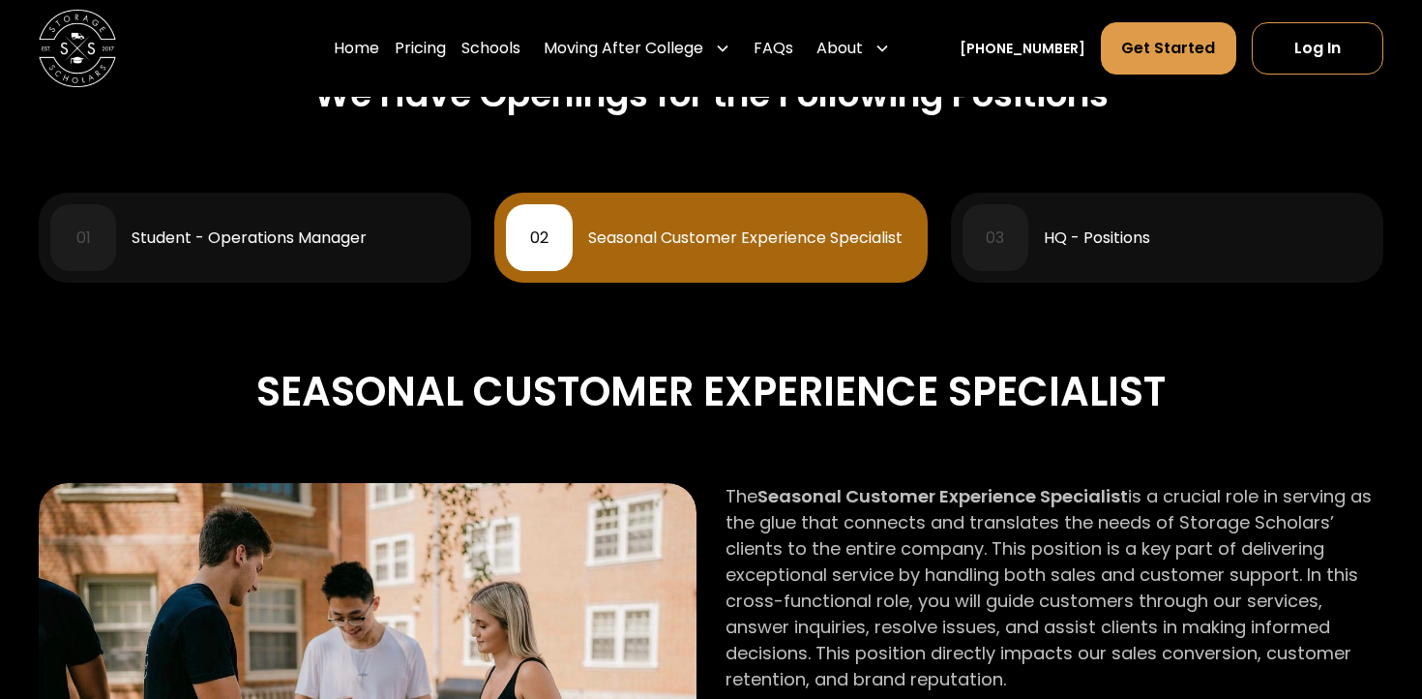
click at [1029, 257] on div "03 HQ - Positions" at bounding box center [1167, 237] width 409 height 66
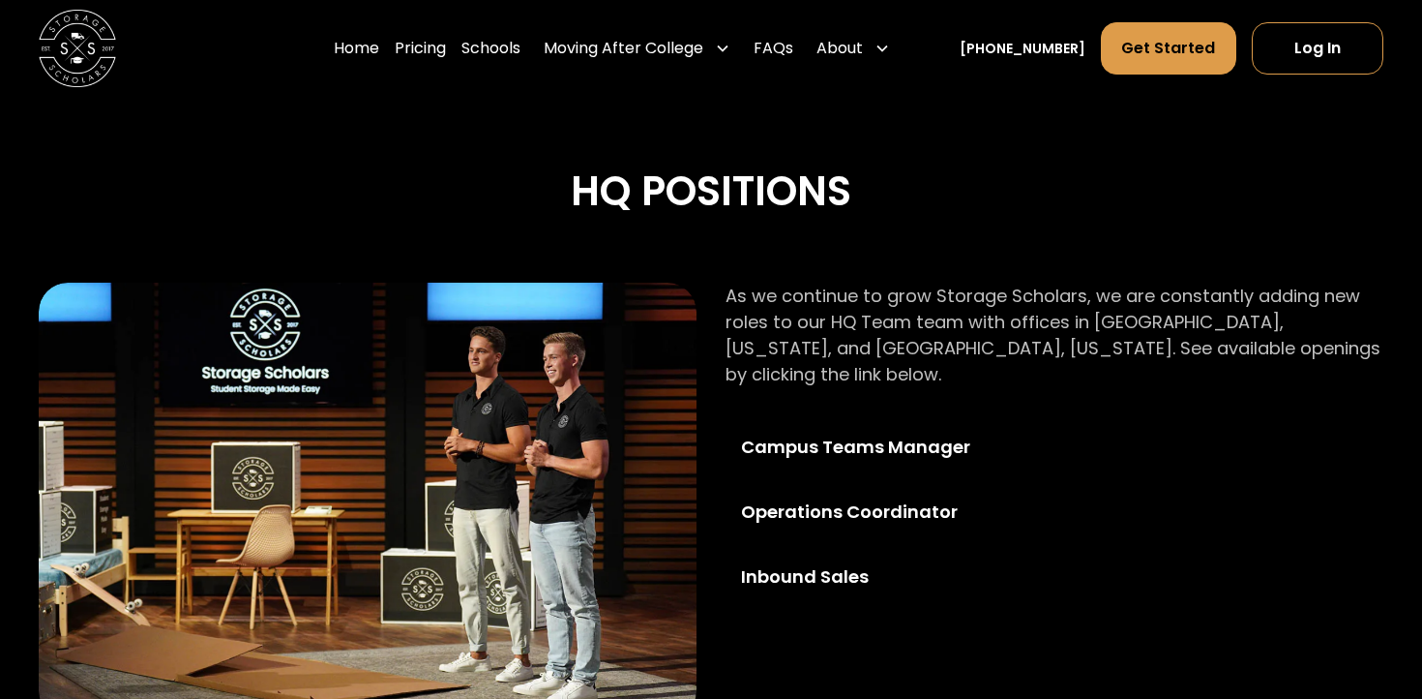
scroll to position [1068, 0]
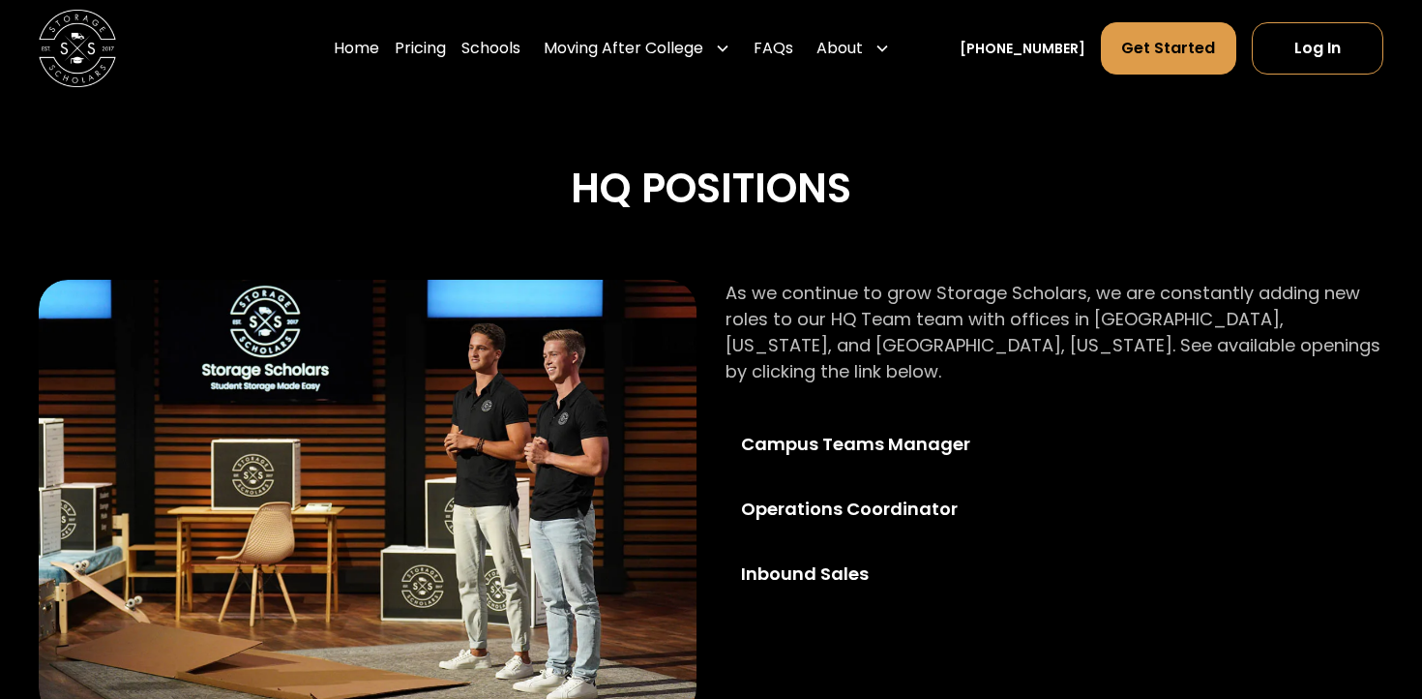
click at [874, 346] on p "As we continue to grow Storage Scholars, we are constantly adding new roles to …" at bounding box center [1055, 332] width 658 height 104
click at [911, 338] on p "As we continue to grow Storage Scholars, we are constantly adding new roles to …" at bounding box center [1055, 332] width 658 height 104
click at [864, 316] on p "As we continue to grow Storage Scholars, we are constantly adding new roles to …" at bounding box center [1055, 332] width 658 height 104
click at [894, 340] on p "As we continue to grow Storage Scholars, we are constantly adding new roles to …" at bounding box center [1055, 332] width 658 height 104
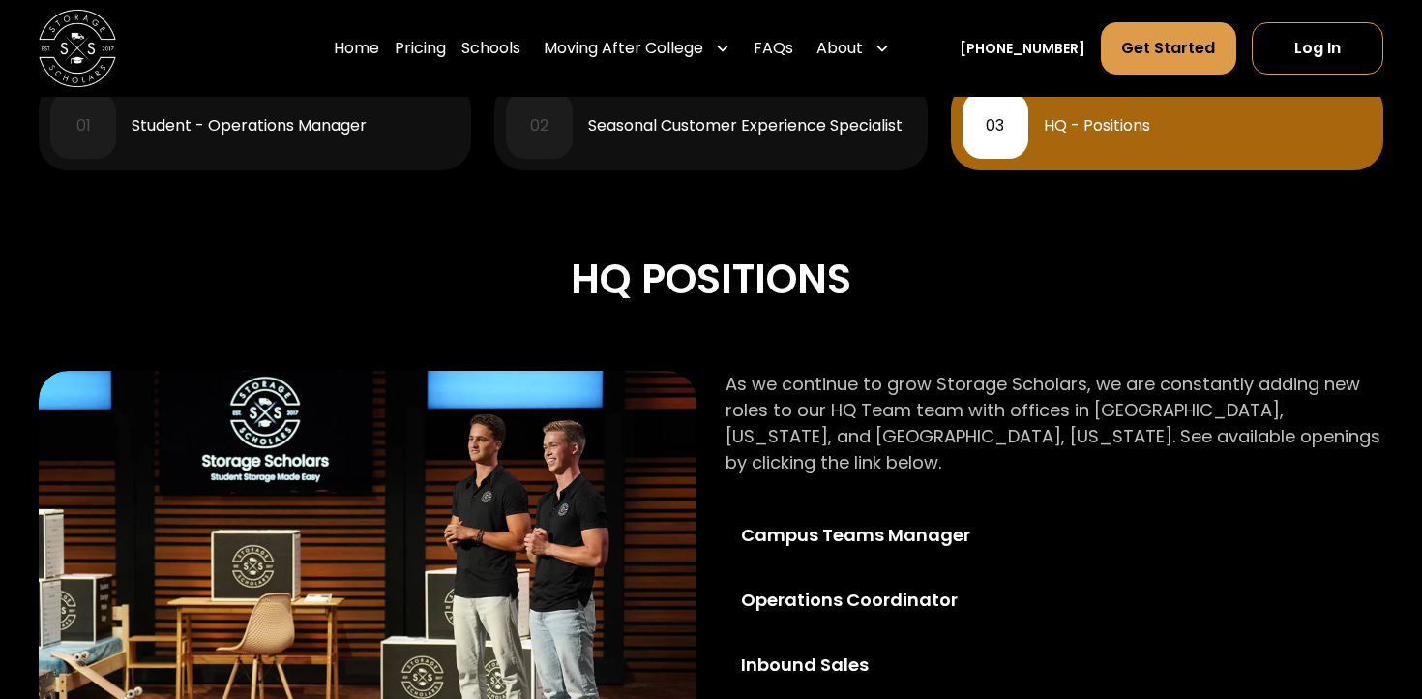
scroll to position [986, 0]
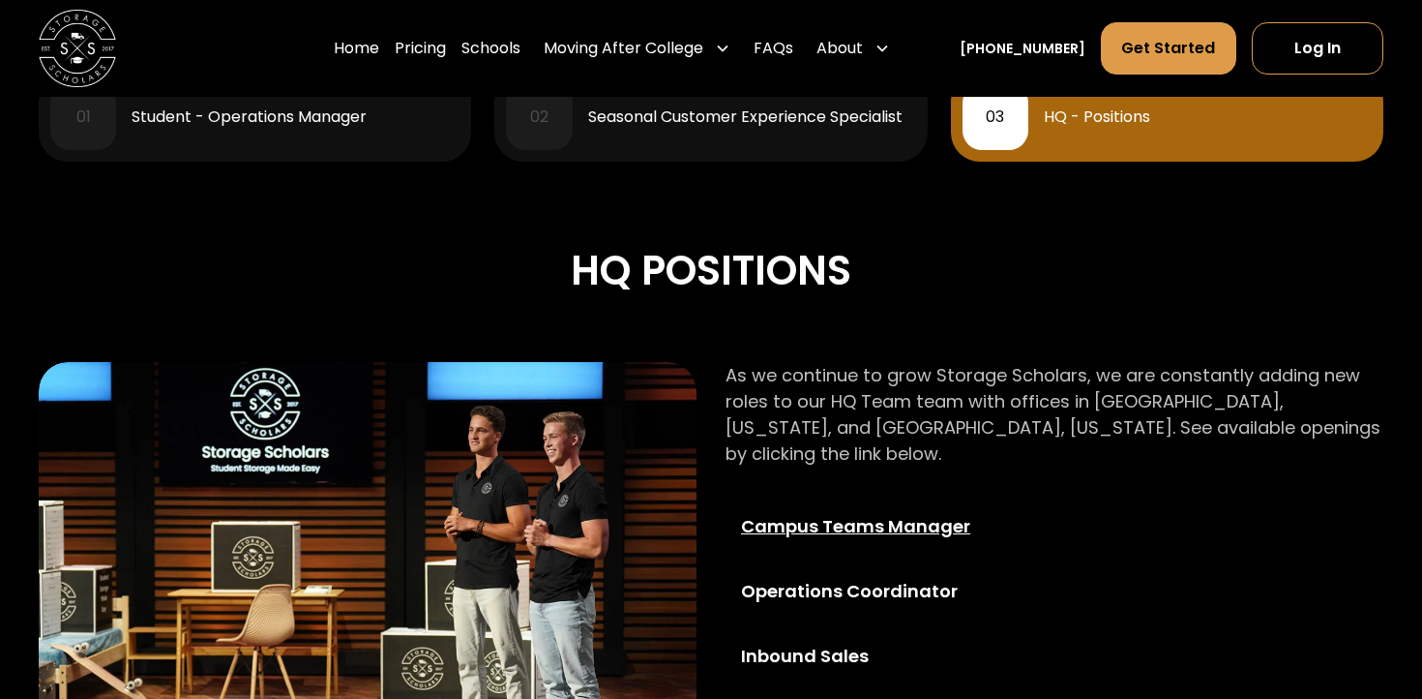
click at [868, 513] on div "Campus Teams Manager" at bounding box center [881, 526] width 280 height 26
click at [853, 578] on div "Operations Coordinator" at bounding box center [881, 591] width 280 height 26
